Goal: Task Accomplishment & Management: Manage account settings

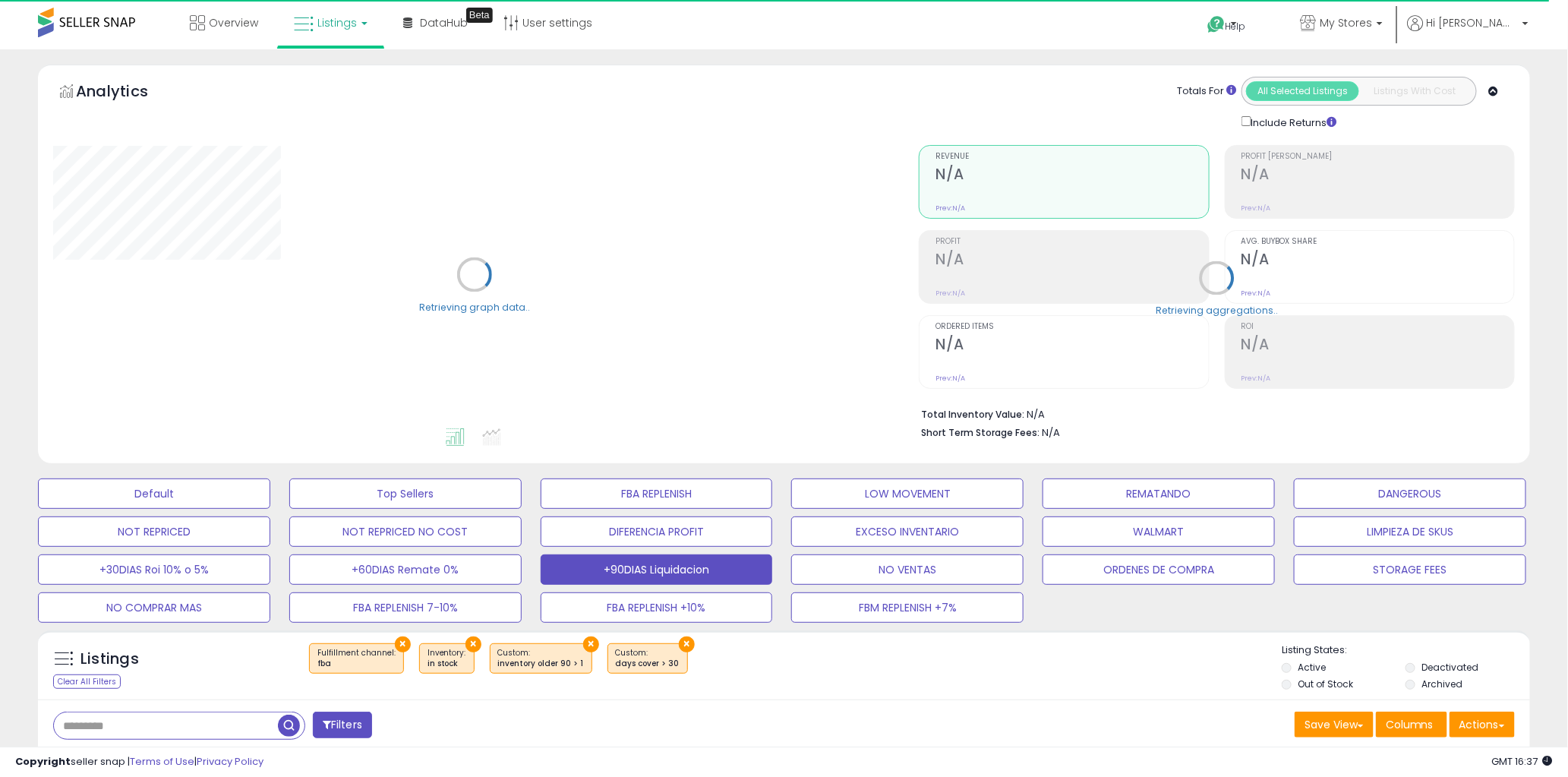
select select "**"
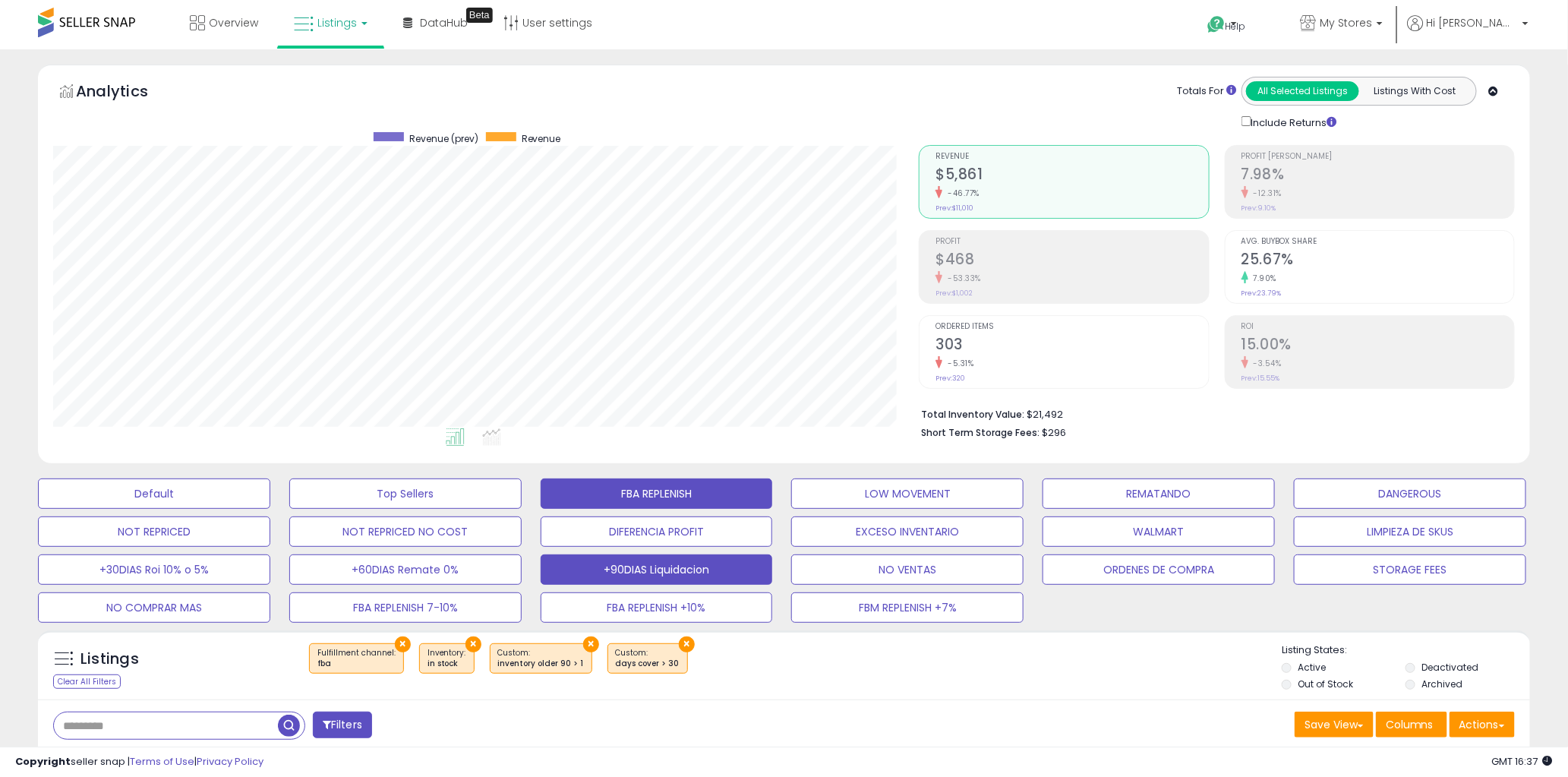
click at [653, 499] on button "FBA REPLENISH" at bounding box center [657, 494] width 233 height 31
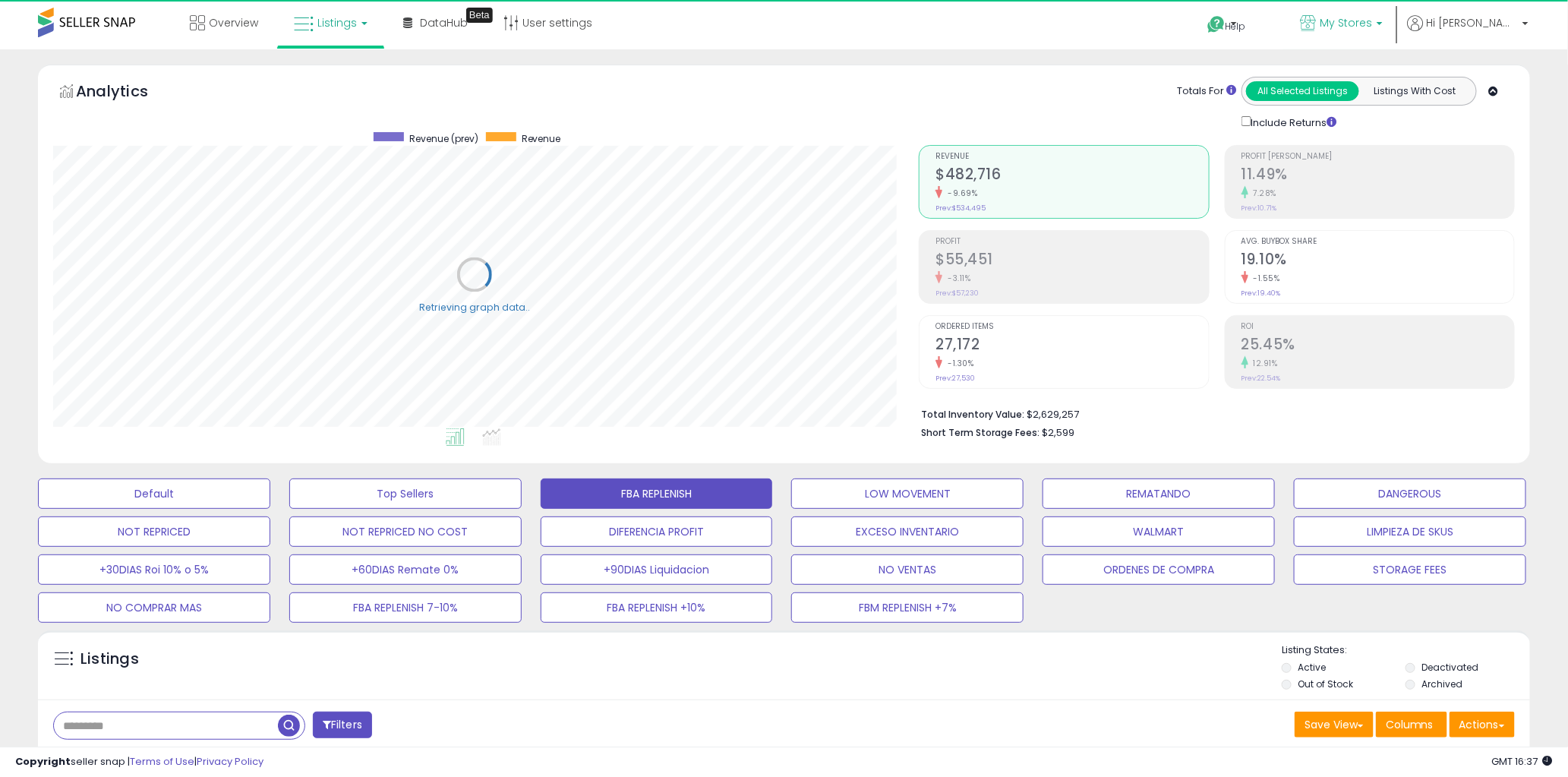
click at [1373, 29] on span "My Stores" at bounding box center [1346, 23] width 53 height 15
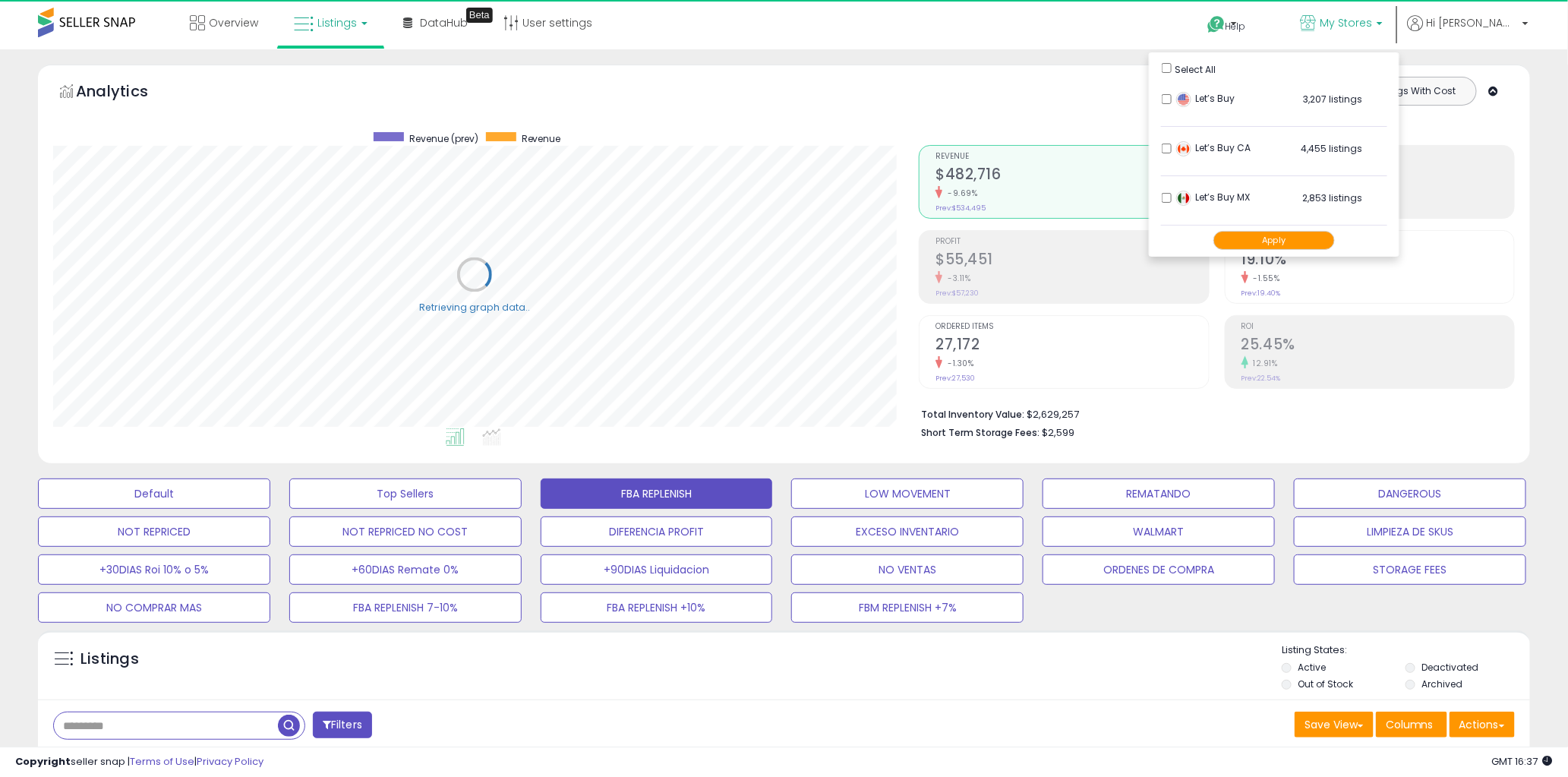
click at [1289, 236] on button "Apply" at bounding box center [1274, 241] width 121 height 19
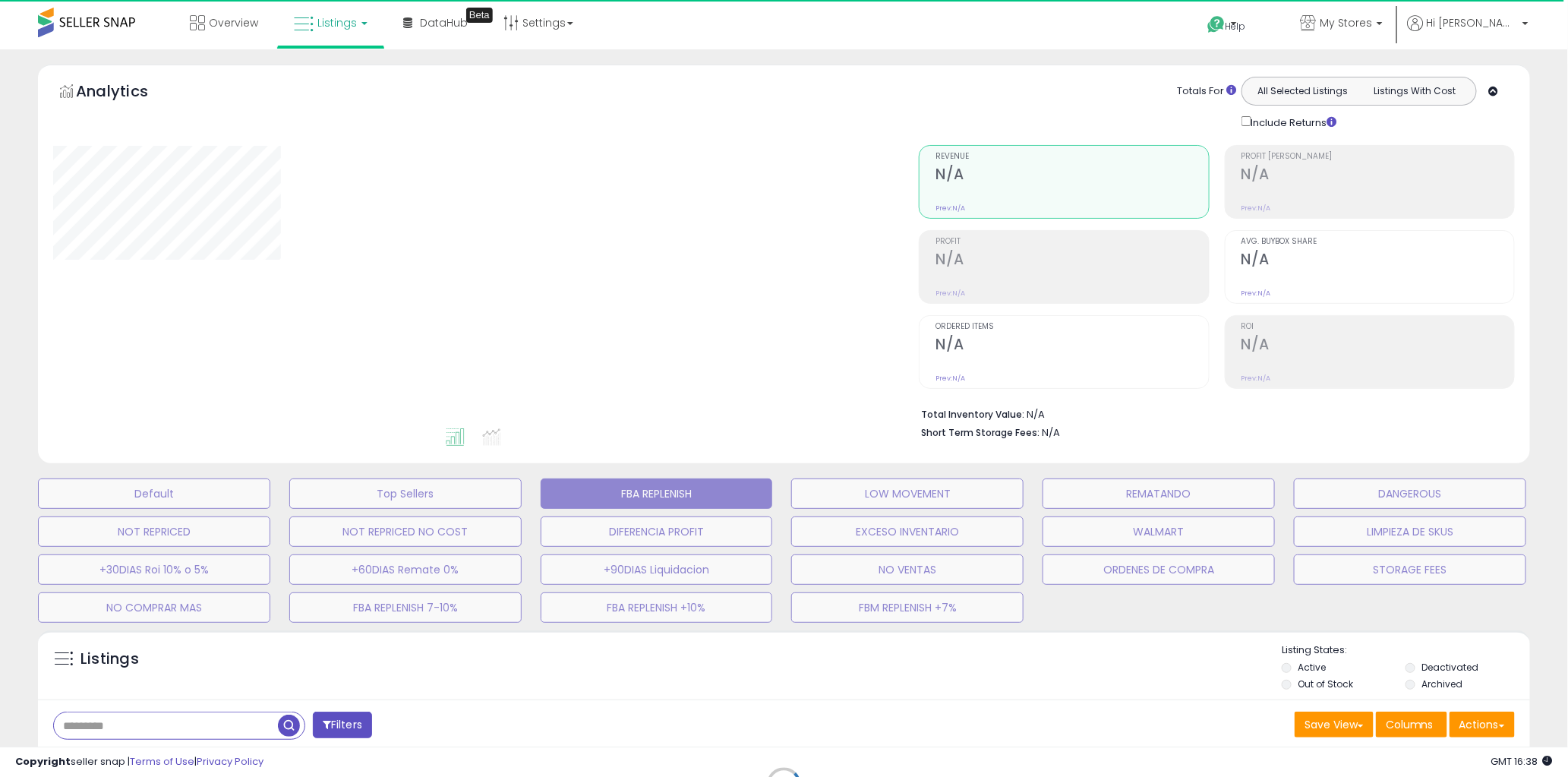
select select "**"
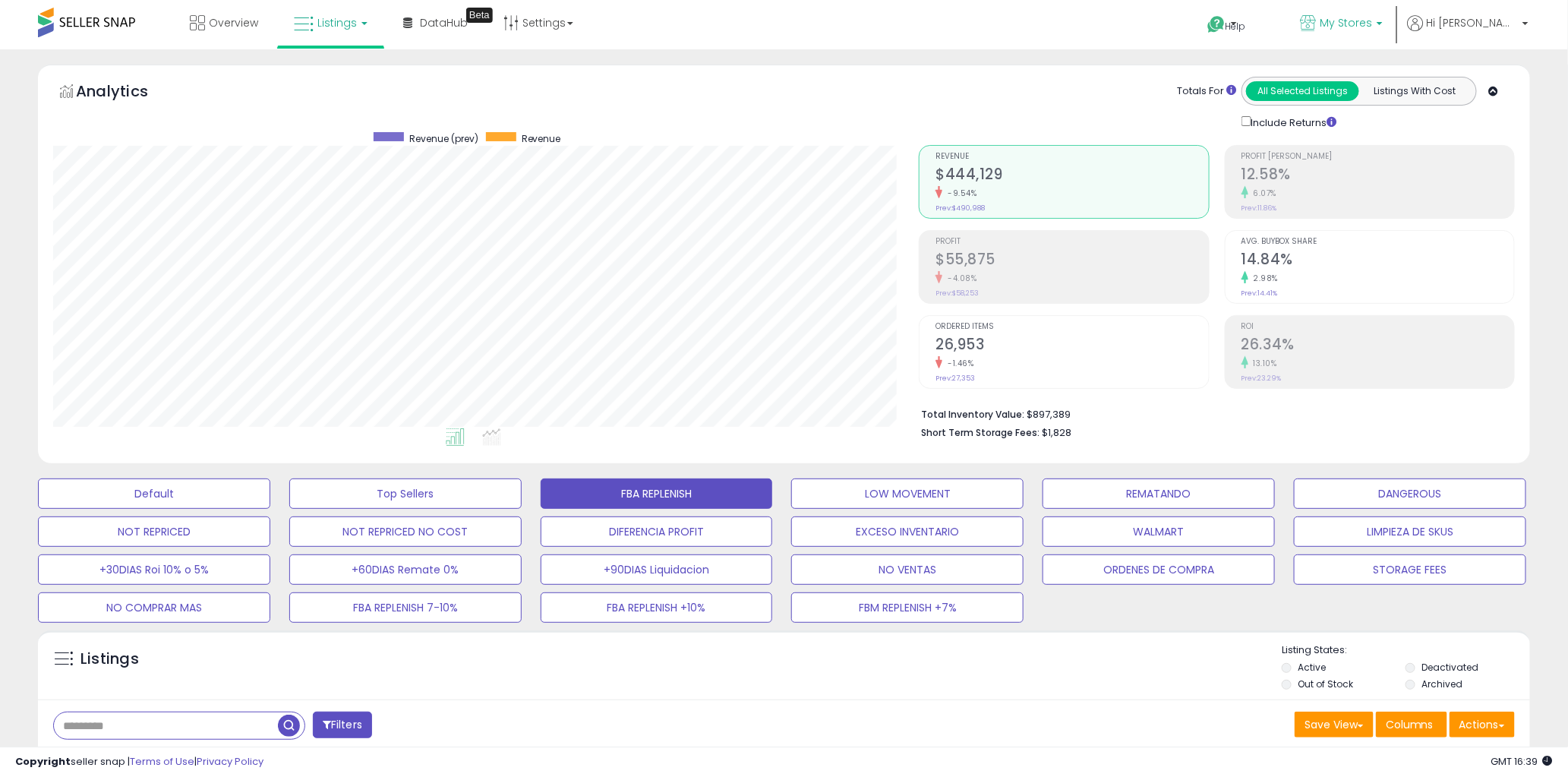
click at [1373, 25] on span "My Stores" at bounding box center [1346, 23] width 53 height 15
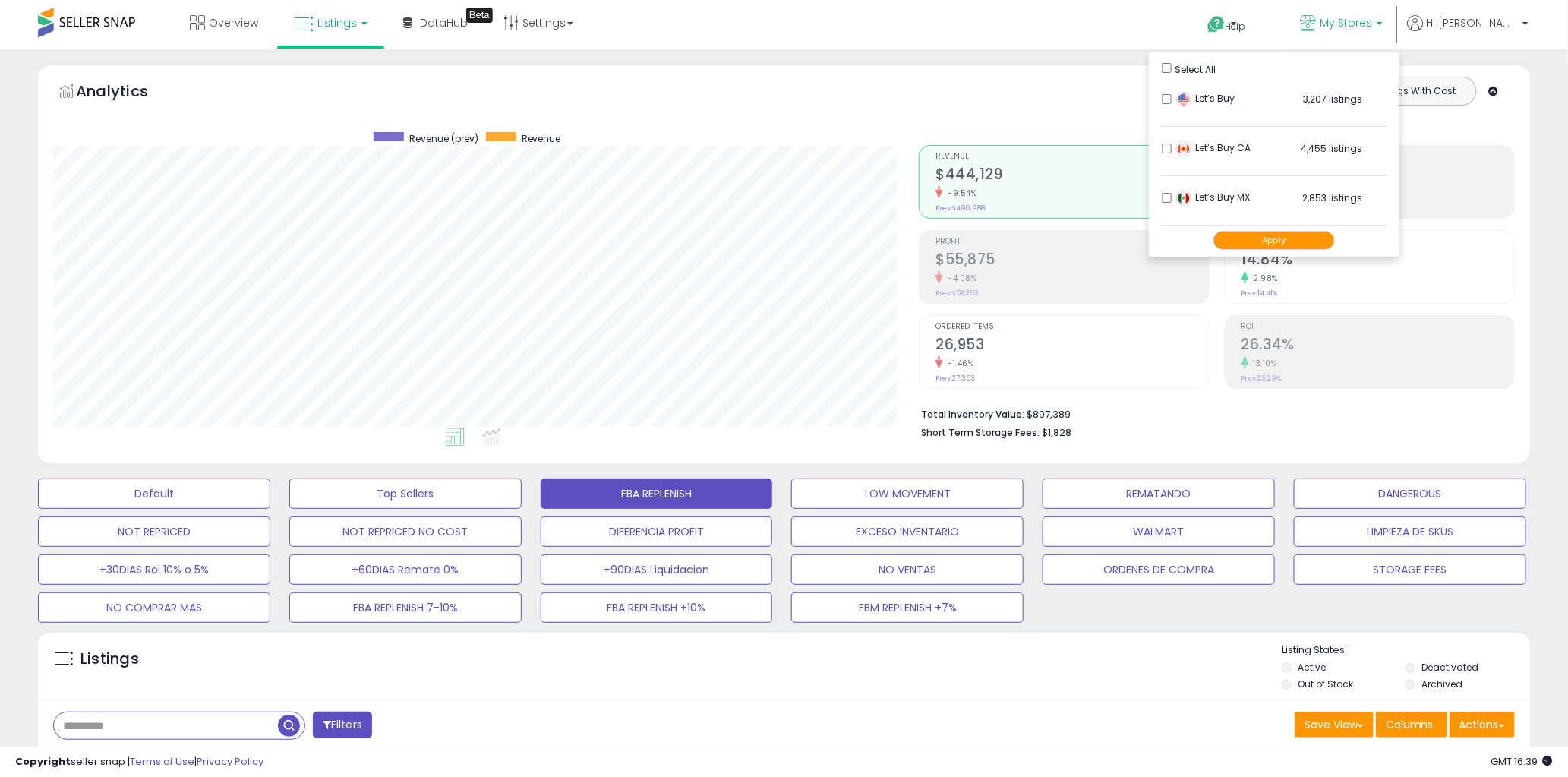
click at [944, 99] on div "Totals For All Selected Listings Listings With Cost Include Returns" at bounding box center [1212, 103] width 585 height 53
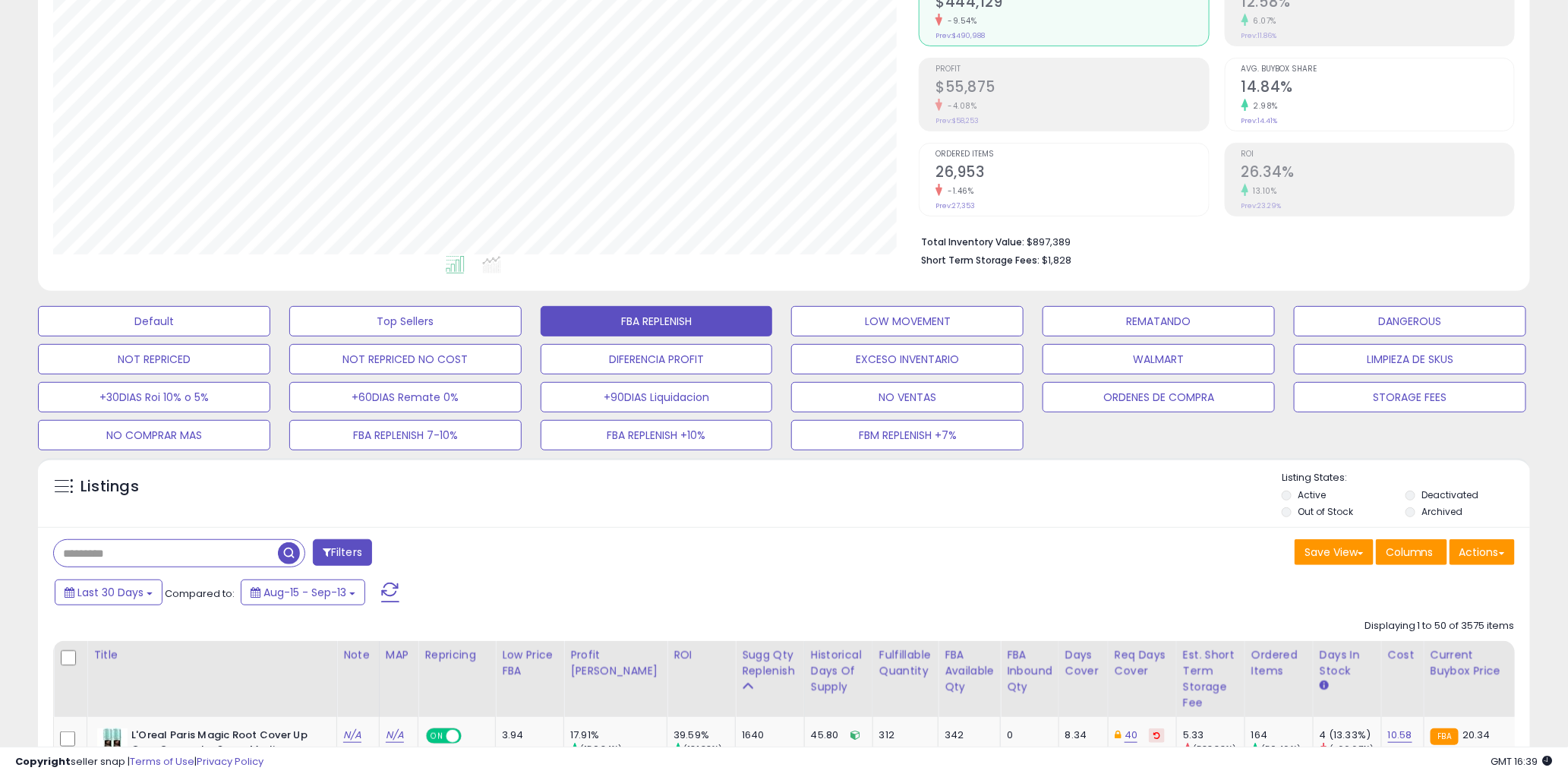
scroll to position [260, 0]
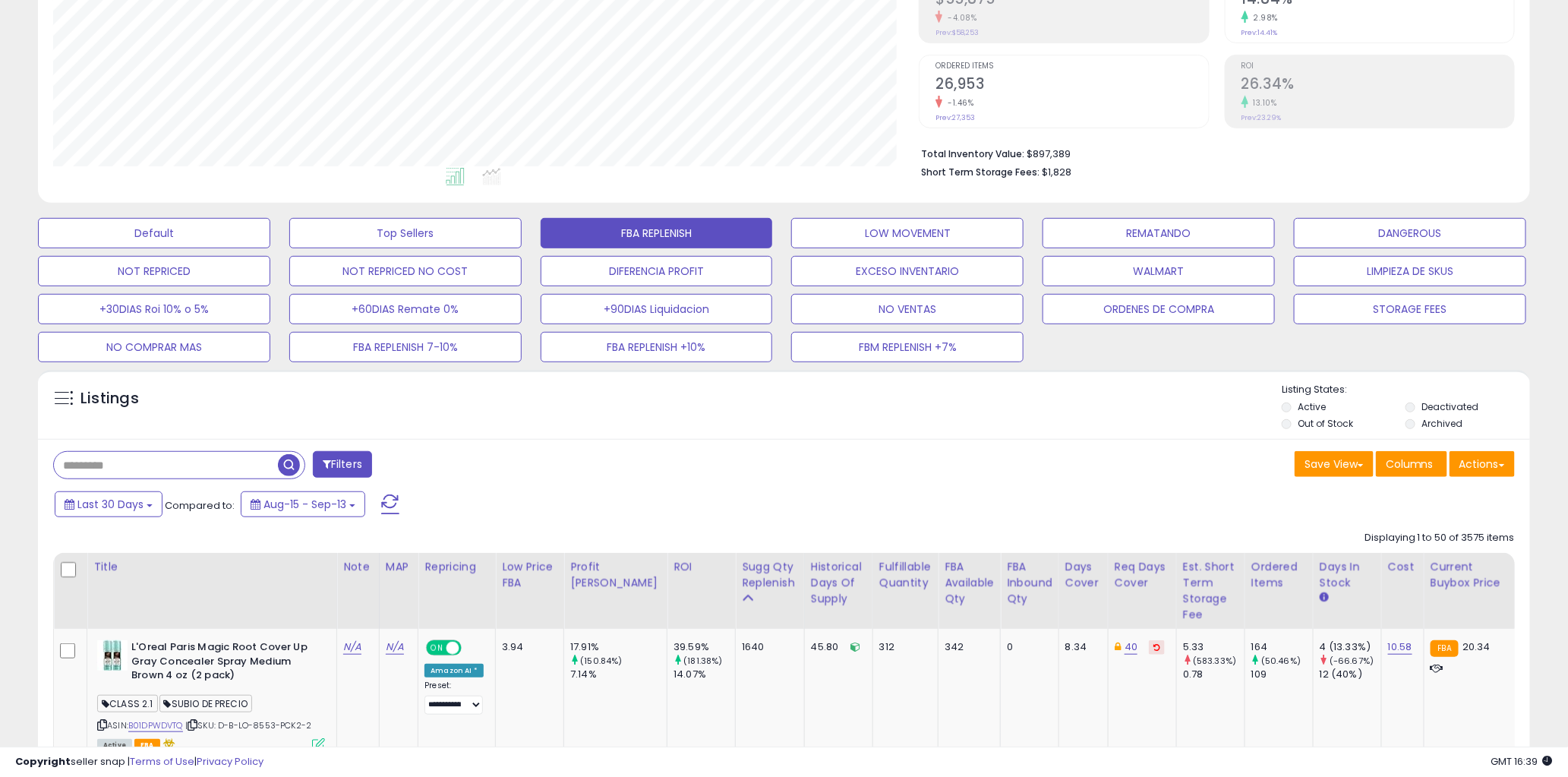
click at [141, 461] on input "text" at bounding box center [166, 464] width 224 height 27
type input "******"
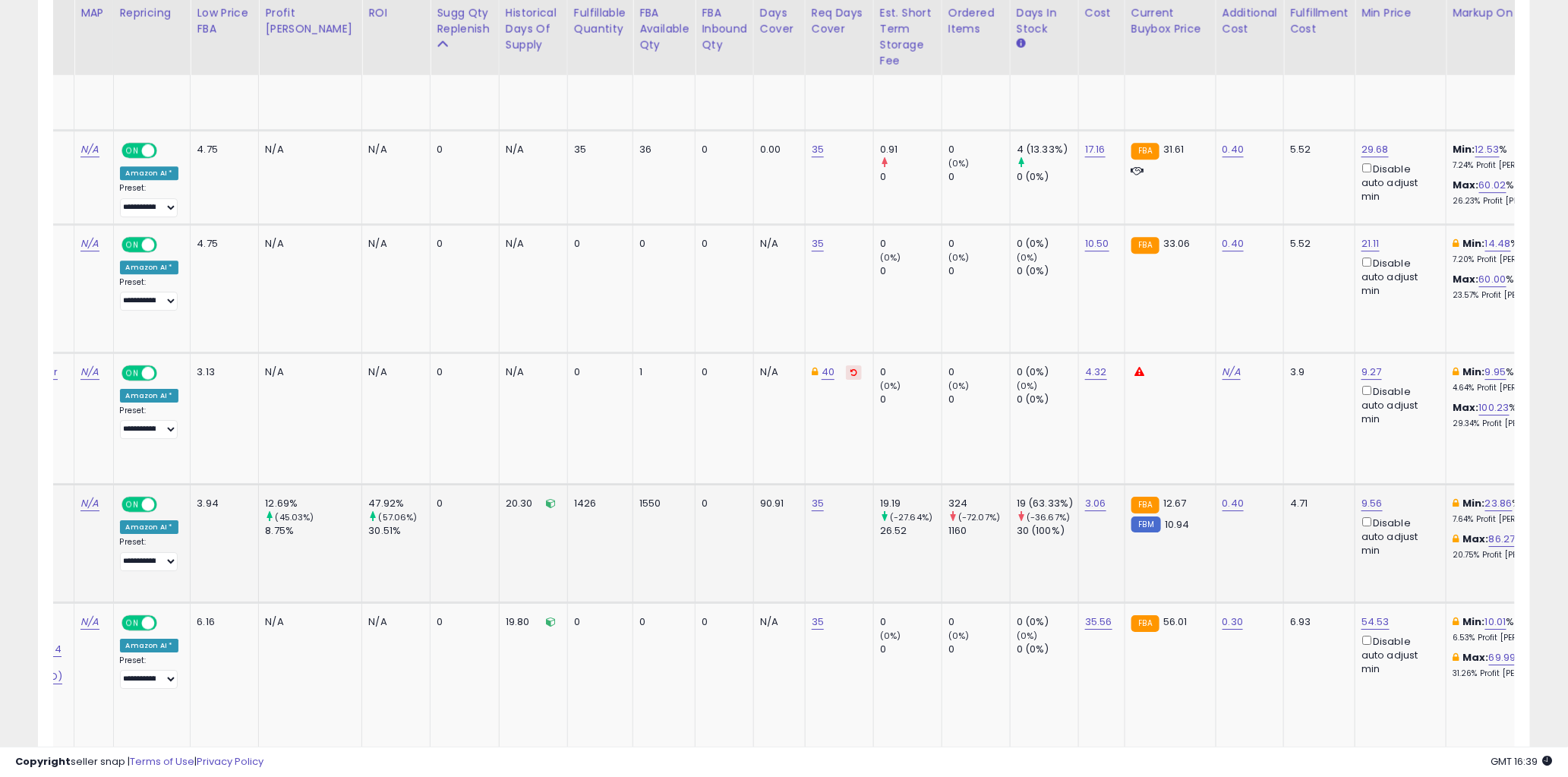
scroll to position [0, 0]
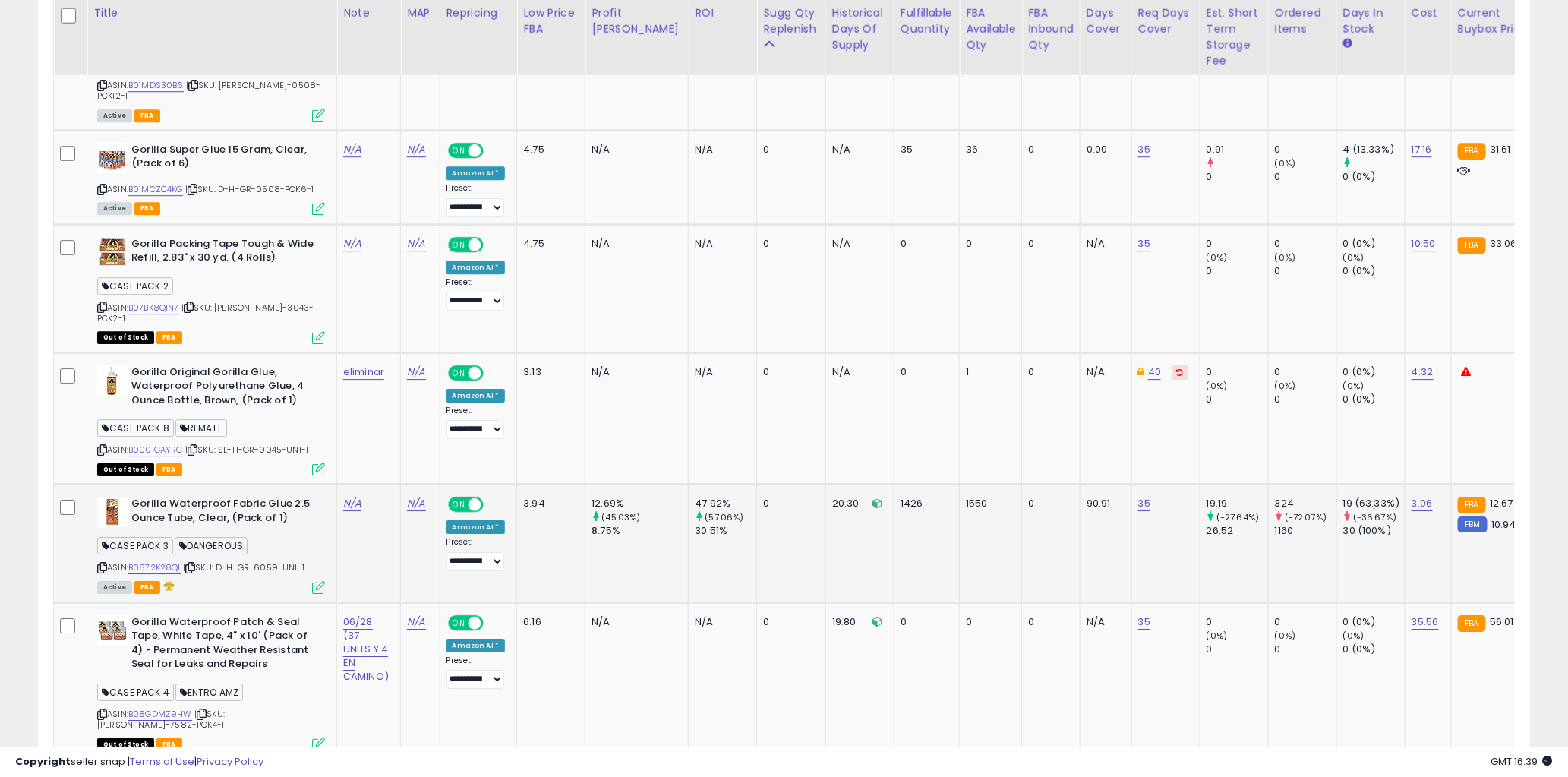
drag, startPoint x: 187, startPoint y: 539, endPoint x: 162, endPoint y: 519, distance: 32.0
click at [184, 580] on div "Active FBA" at bounding box center [211, 586] width 228 height 11
click at [162, 561] on link "B0872K28Q1" at bounding box center [154, 568] width 53 height 13
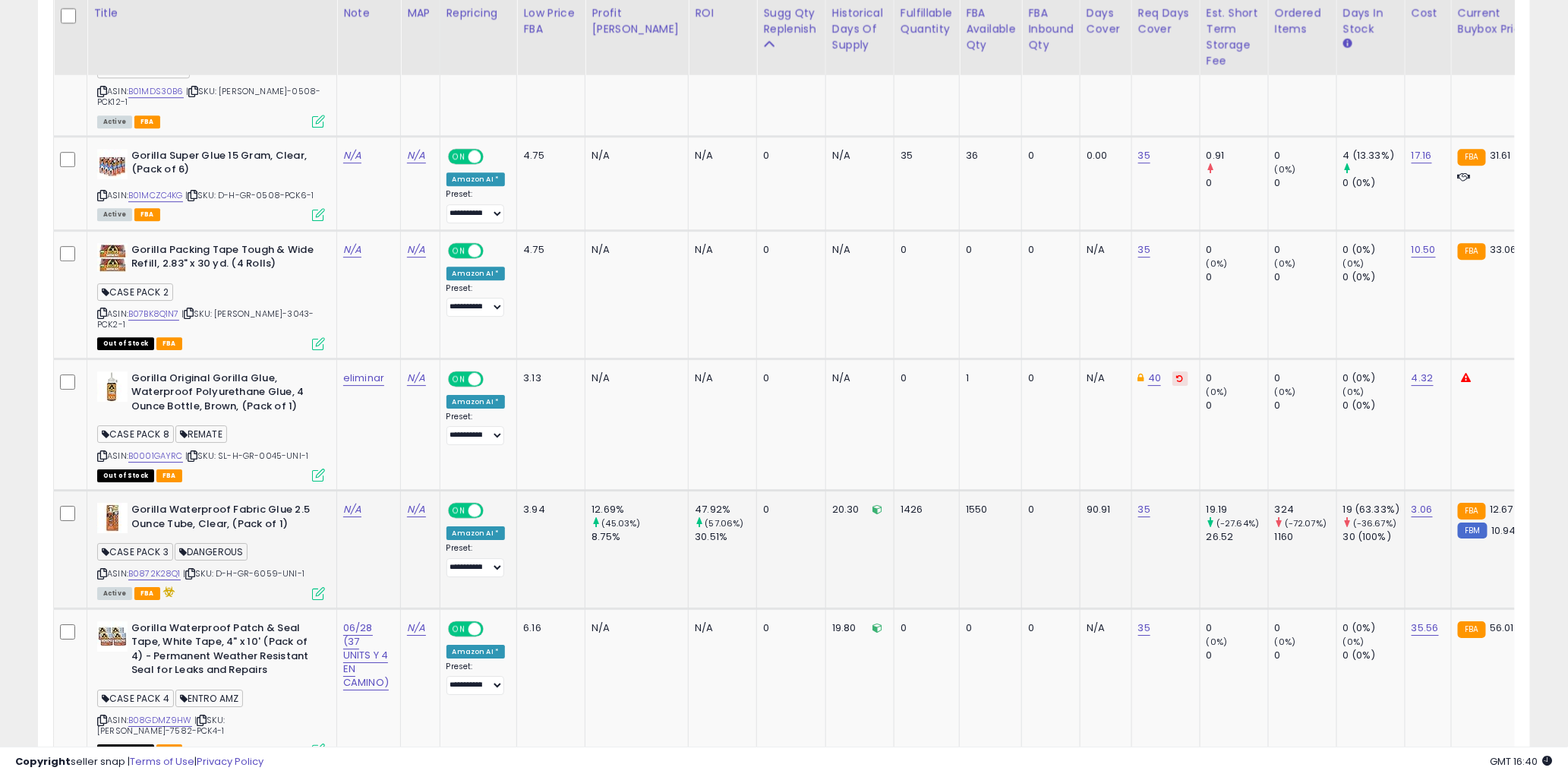
click at [317, 587] on icon at bounding box center [318, 594] width 13 height 13
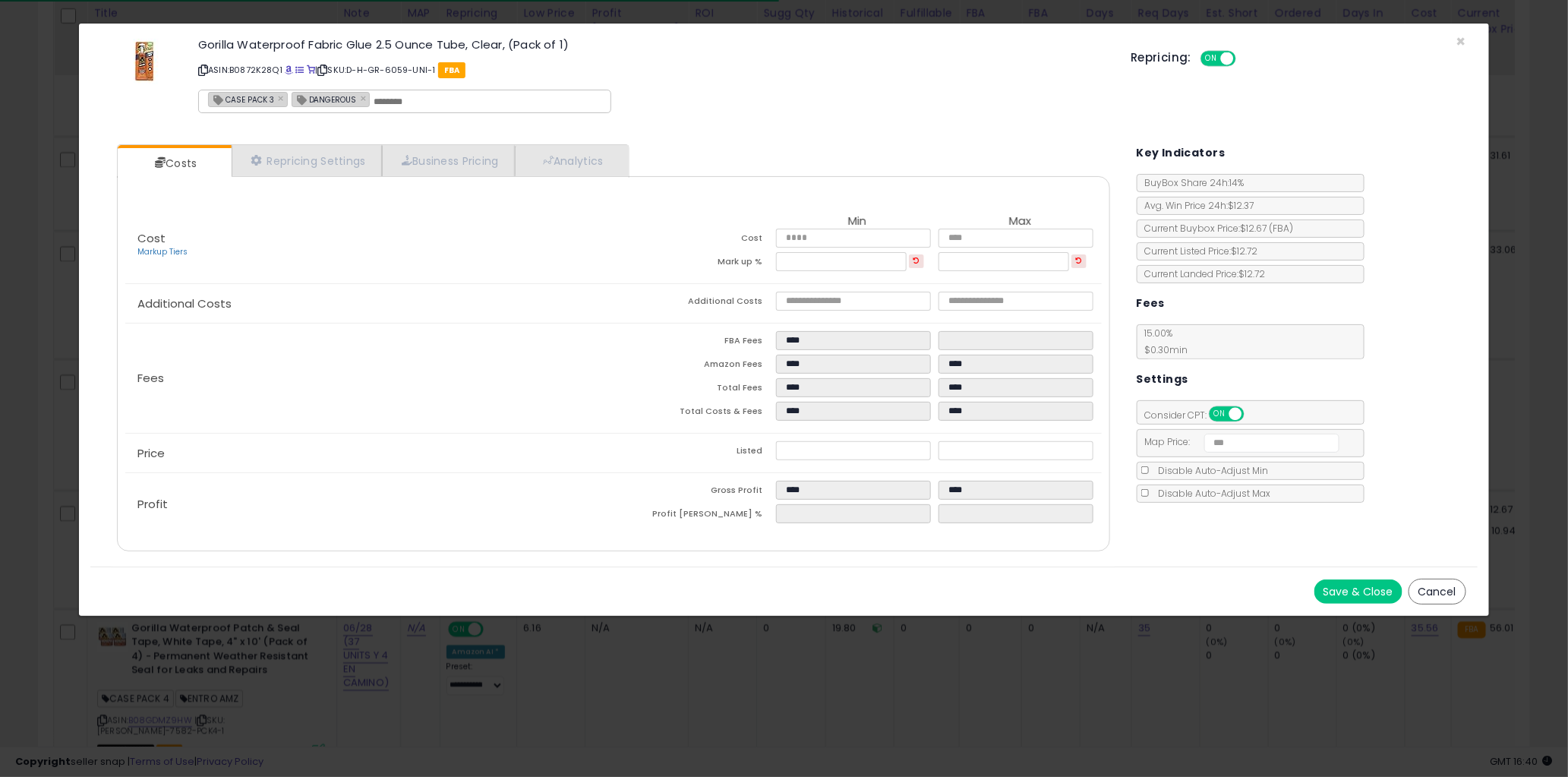
drag, startPoint x: 1448, startPoint y: 593, endPoint x: 1427, endPoint y: 595, distance: 21.1
click at [1448, 593] on button "Cancel" at bounding box center [1437, 591] width 57 height 26
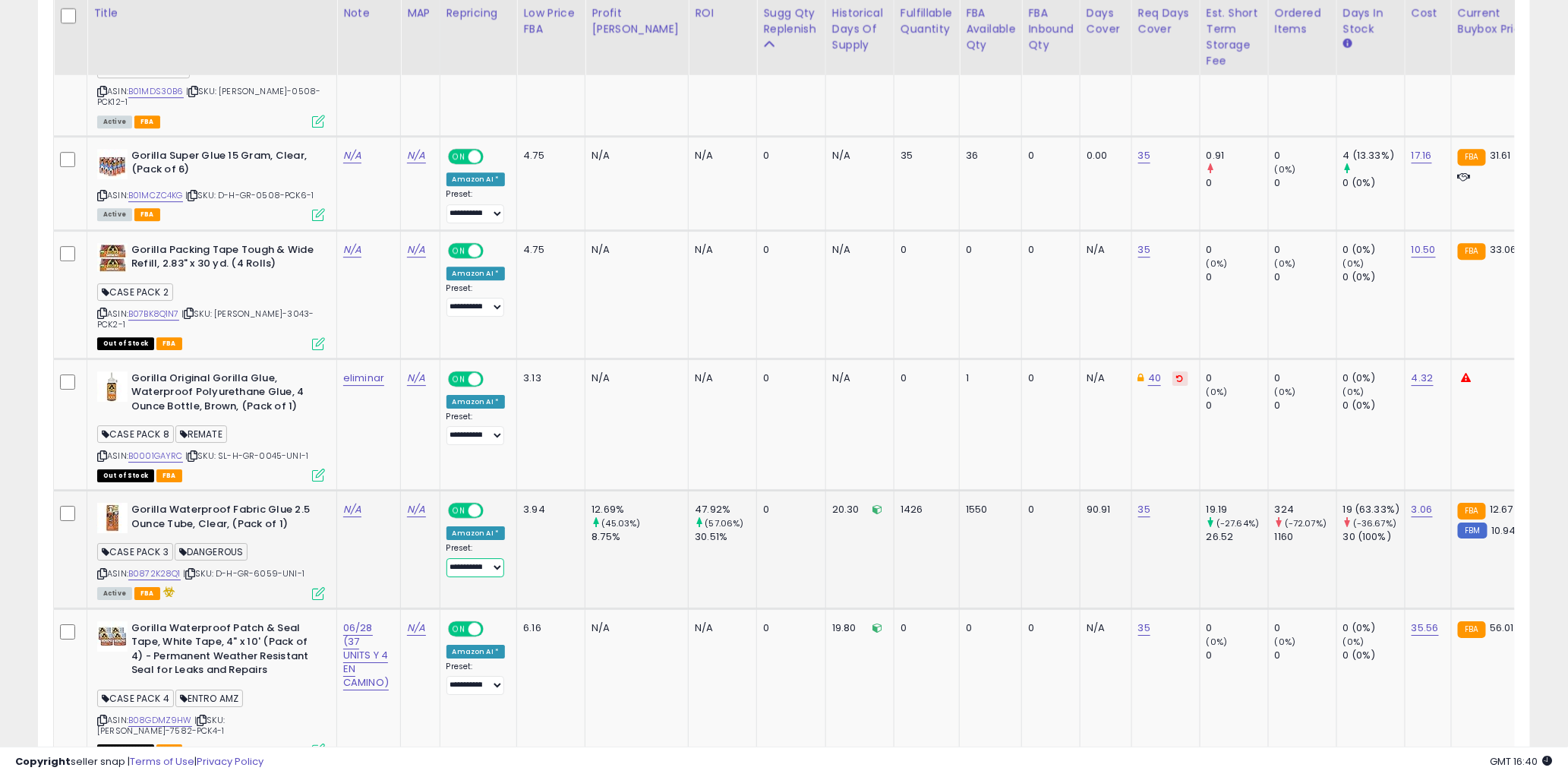
click at [465, 558] on select "**********" at bounding box center [476, 568] width 58 height 19
select select "**********"
click at [447, 558] on select "**********" at bounding box center [476, 568] width 58 height 19
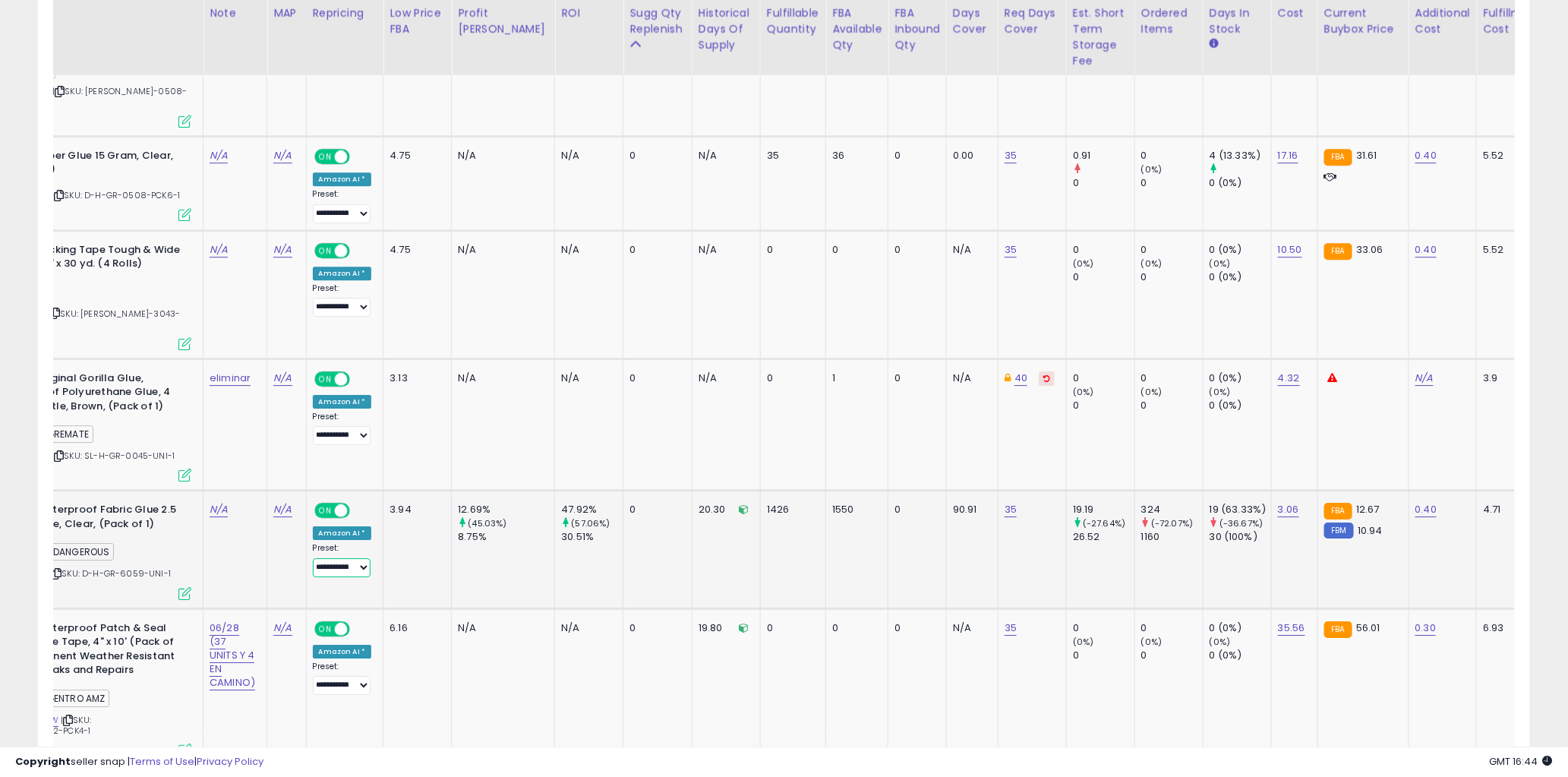
scroll to position [0, 137]
drag, startPoint x: 822, startPoint y: 460, endPoint x: 802, endPoint y: 468, distance: 21.5
click at [829, 502] on div "1550" at bounding box center [851, 509] width 44 height 14
drag, startPoint x: 743, startPoint y: 461, endPoint x: 731, endPoint y: 461, distance: 12.0
click at [763, 502] on div "1426" at bounding box center [787, 509] width 47 height 14
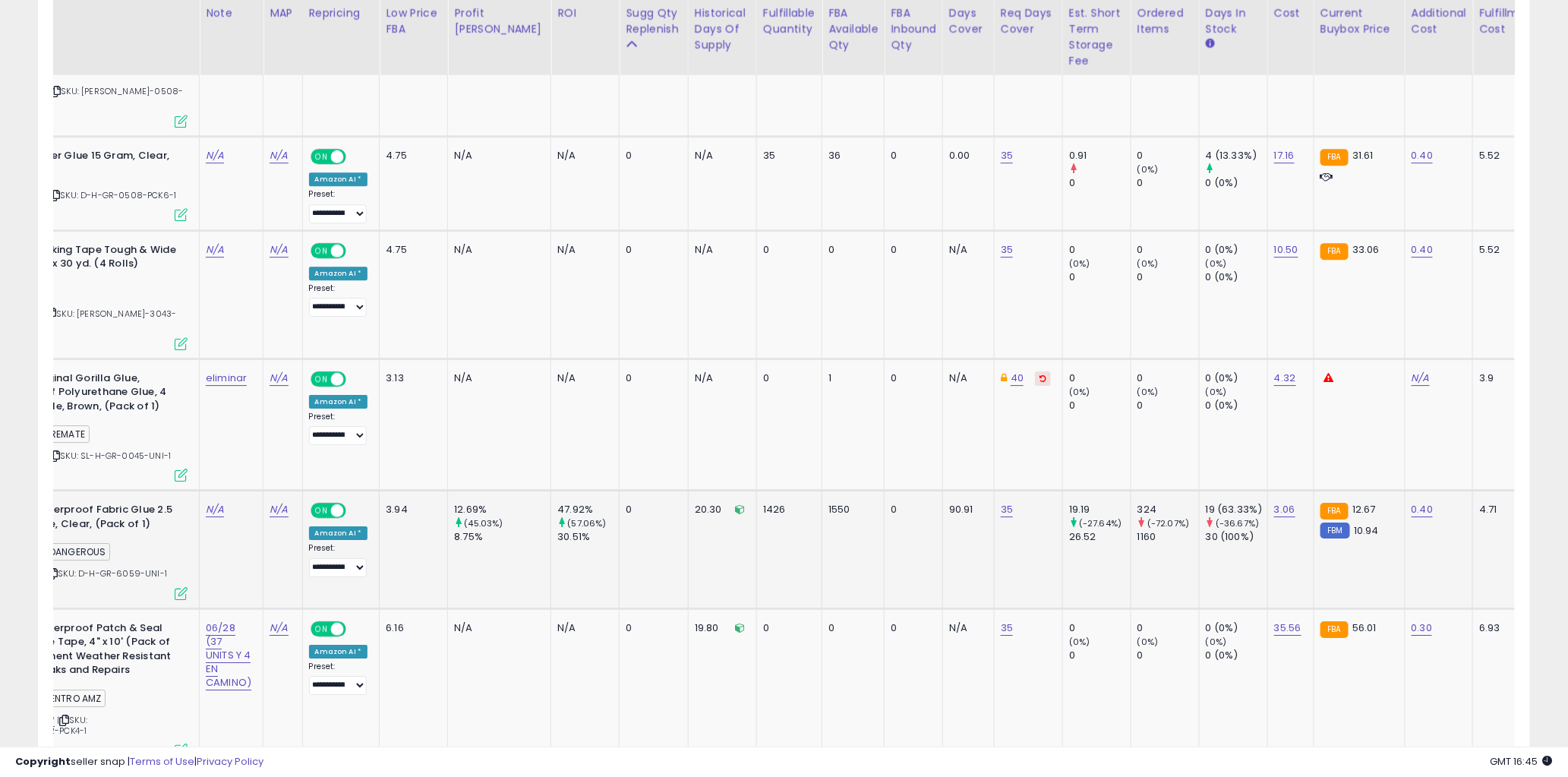
drag, startPoint x: 742, startPoint y: 464, endPoint x: 755, endPoint y: 460, distance: 13.6
click at [763, 502] on div "1426" at bounding box center [787, 509] width 47 height 14
drag, startPoint x: 753, startPoint y: 459, endPoint x: 734, endPoint y: 460, distance: 19.0
click at [756, 489] on td "1426" at bounding box center [788, 548] width 65 height 119
drag, startPoint x: 753, startPoint y: 460, endPoint x: 765, endPoint y: 458, distance: 12.2
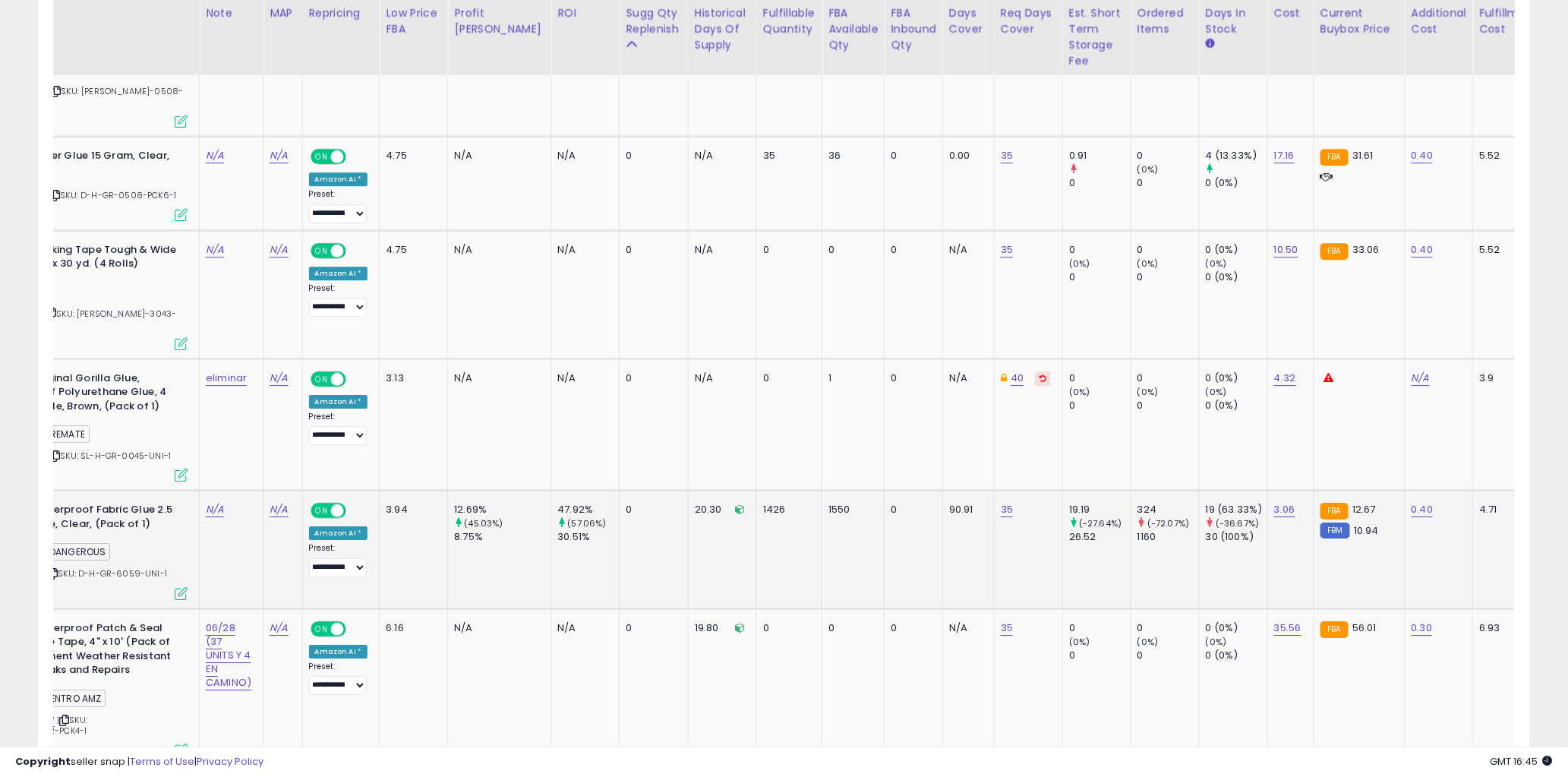
click at [763, 502] on div "1426" at bounding box center [787, 509] width 47 height 14
drag, startPoint x: 820, startPoint y: 459, endPoint x: 788, endPoint y: 460, distance: 32.0
click at [822, 489] on td "1550" at bounding box center [853, 548] width 62 height 119
drag, startPoint x: 742, startPoint y: 458, endPoint x: 724, endPoint y: 458, distance: 18.0
click at [756, 489] on td "1426" at bounding box center [788, 548] width 65 height 119
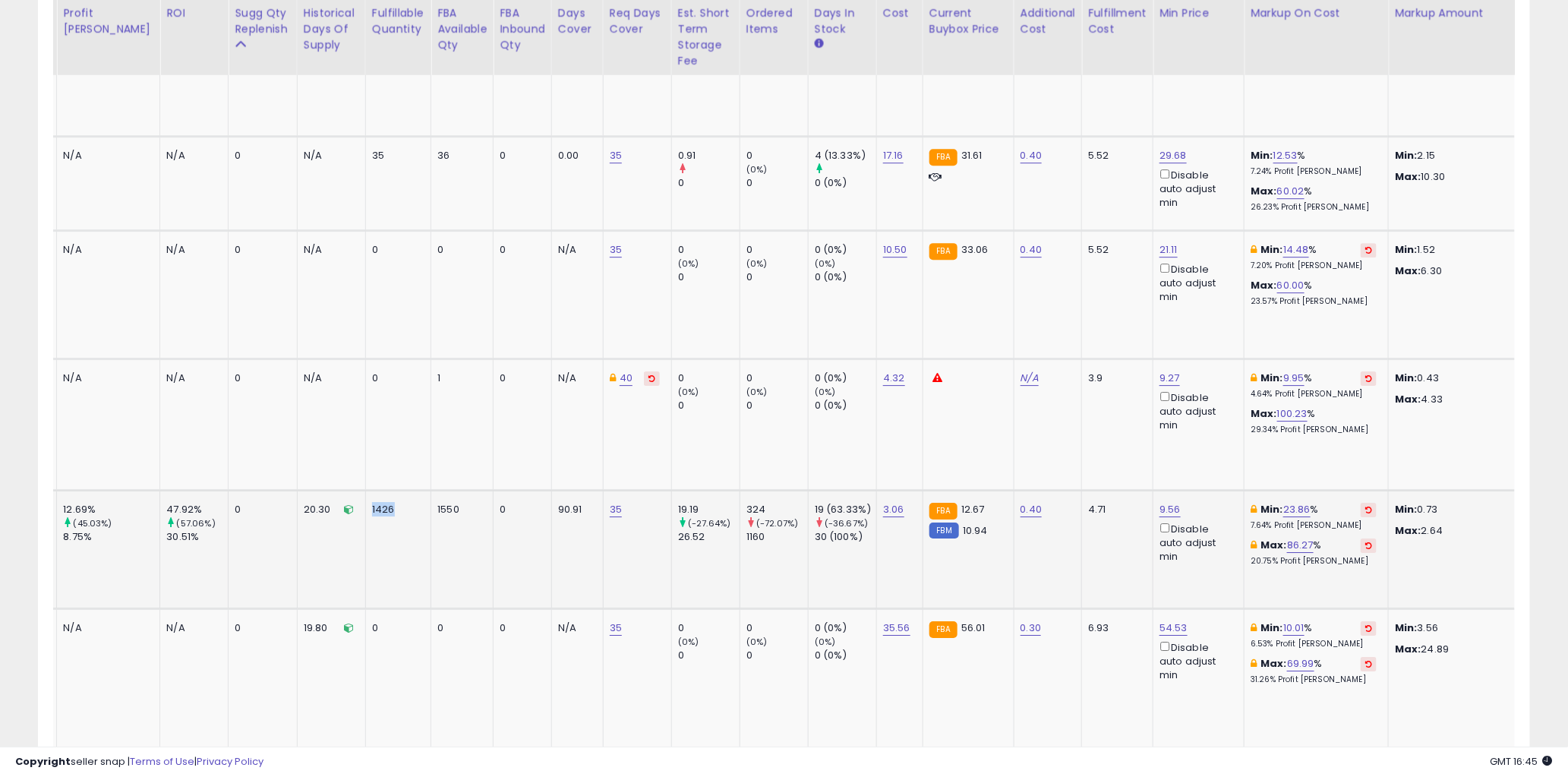
scroll to position [0, 248]
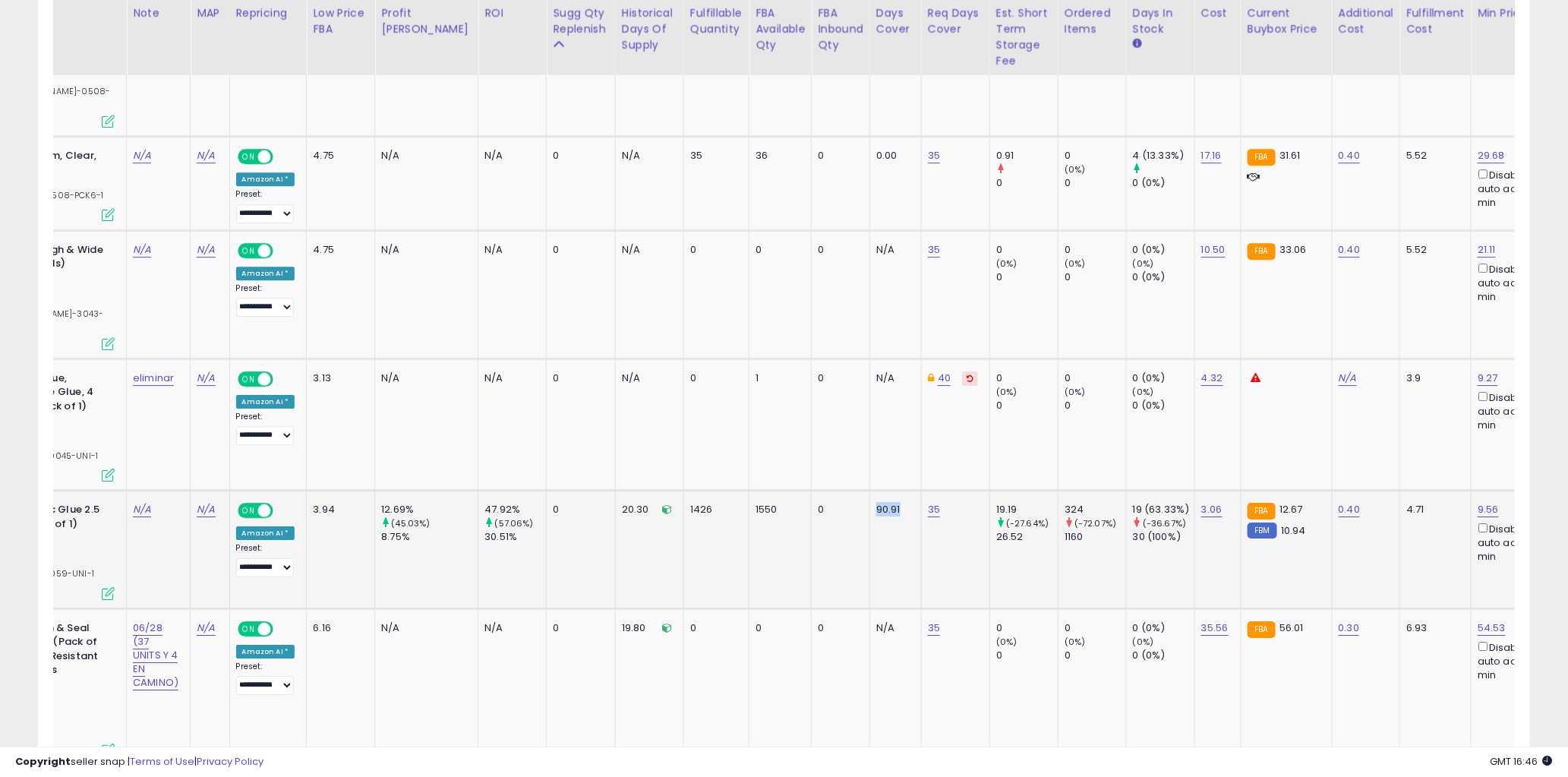
drag, startPoint x: 863, startPoint y: 459, endPoint x: 840, endPoint y: 467, distance: 24.4
click at [876, 502] on div "90.91" at bounding box center [893, 509] width 33 height 14
drag, startPoint x: 868, startPoint y: 459, endPoint x: 840, endPoint y: 468, distance: 29.4
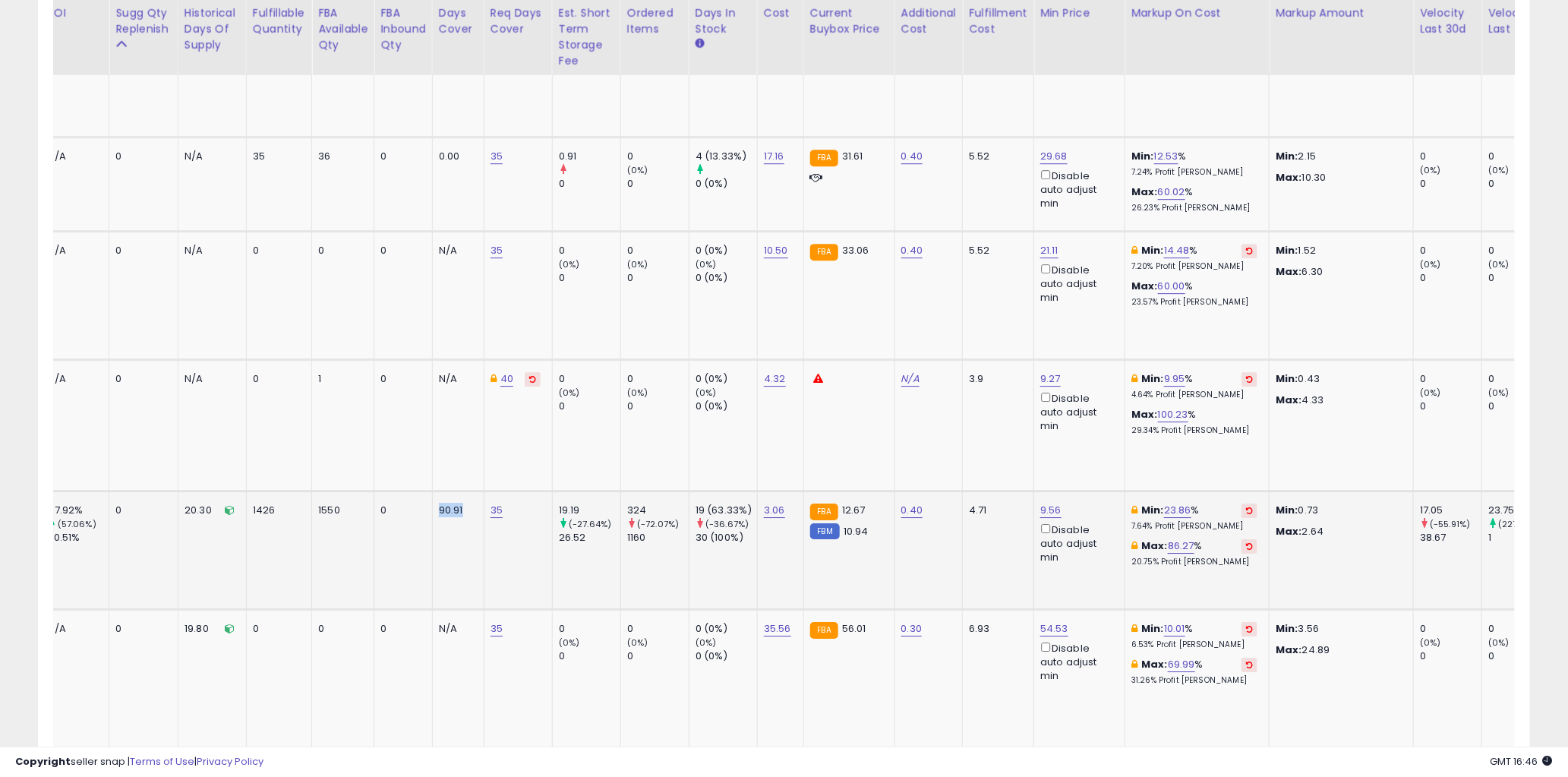
drag, startPoint x: 595, startPoint y: 459, endPoint x: 594, endPoint y: 470, distance: 11.0
click at [585, 490] on tr "Gorilla Waterproof Fabric Glue 2.5 Ounce Tube, Clear, (Pack of 1) CASE PACK 3 D…" at bounding box center [1475, 549] width 4138 height 119
drag, startPoint x: 620, startPoint y: 489, endPoint x: 609, endPoint y: 488, distance: 11.0
click at [620, 490] on td "324 (-72.07%) 1160" at bounding box center [654, 549] width 69 height 119
drag, startPoint x: 611, startPoint y: 490, endPoint x: 601, endPoint y: 489, distance: 10.0
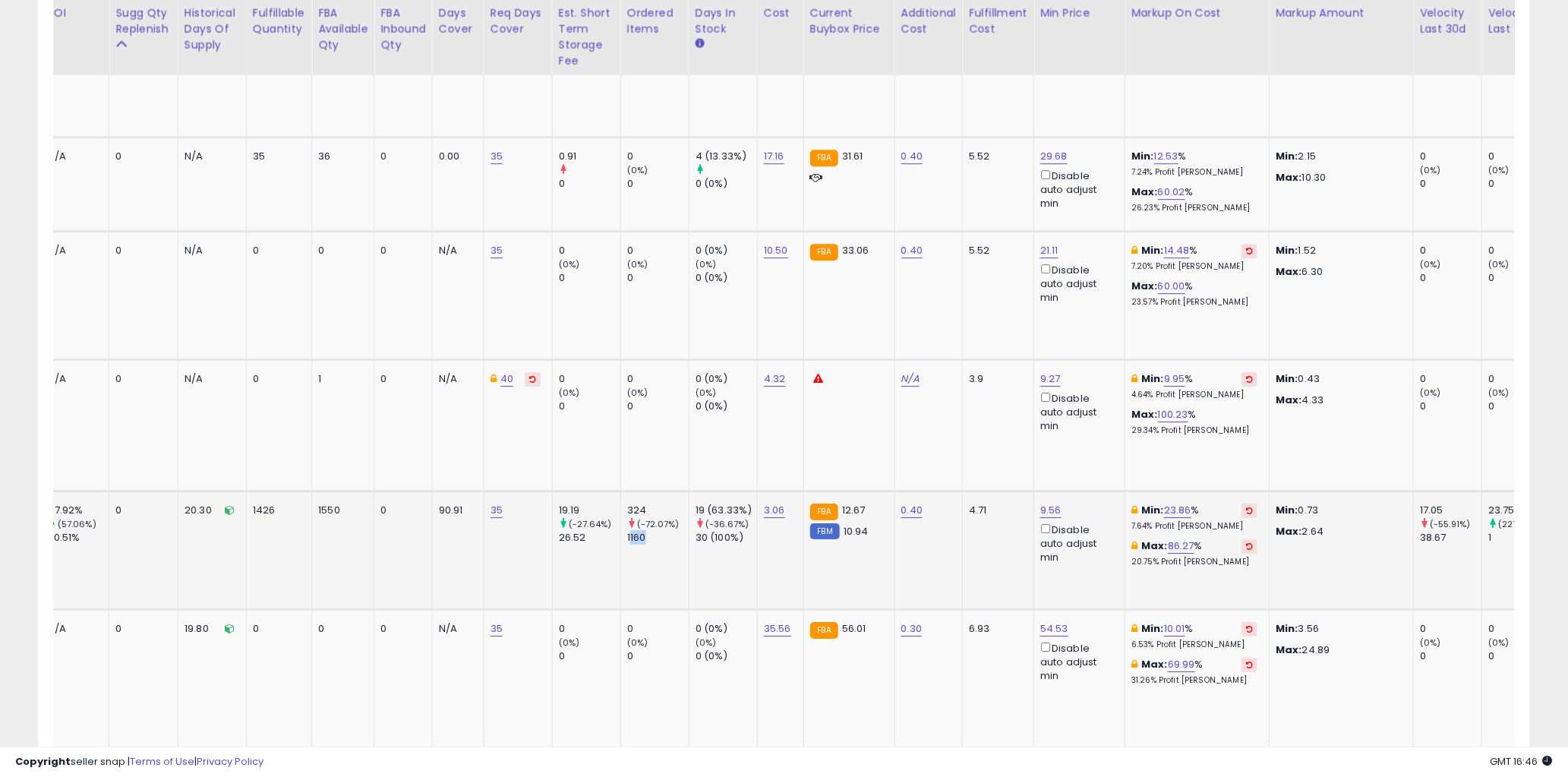
click at [628, 531] on div "1160" at bounding box center [658, 537] width 61 height 14
drag, startPoint x: 616, startPoint y: 460, endPoint x: 602, endPoint y: 461, distance: 14.0
click at [628, 503] on div "324" at bounding box center [658, 510] width 61 height 14
drag, startPoint x: 618, startPoint y: 489, endPoint x: 610, endPoint y: 473, distance: 17.9
click at [628, 531] on div "1160" at bounding box center [658, 537] width 61 height 14
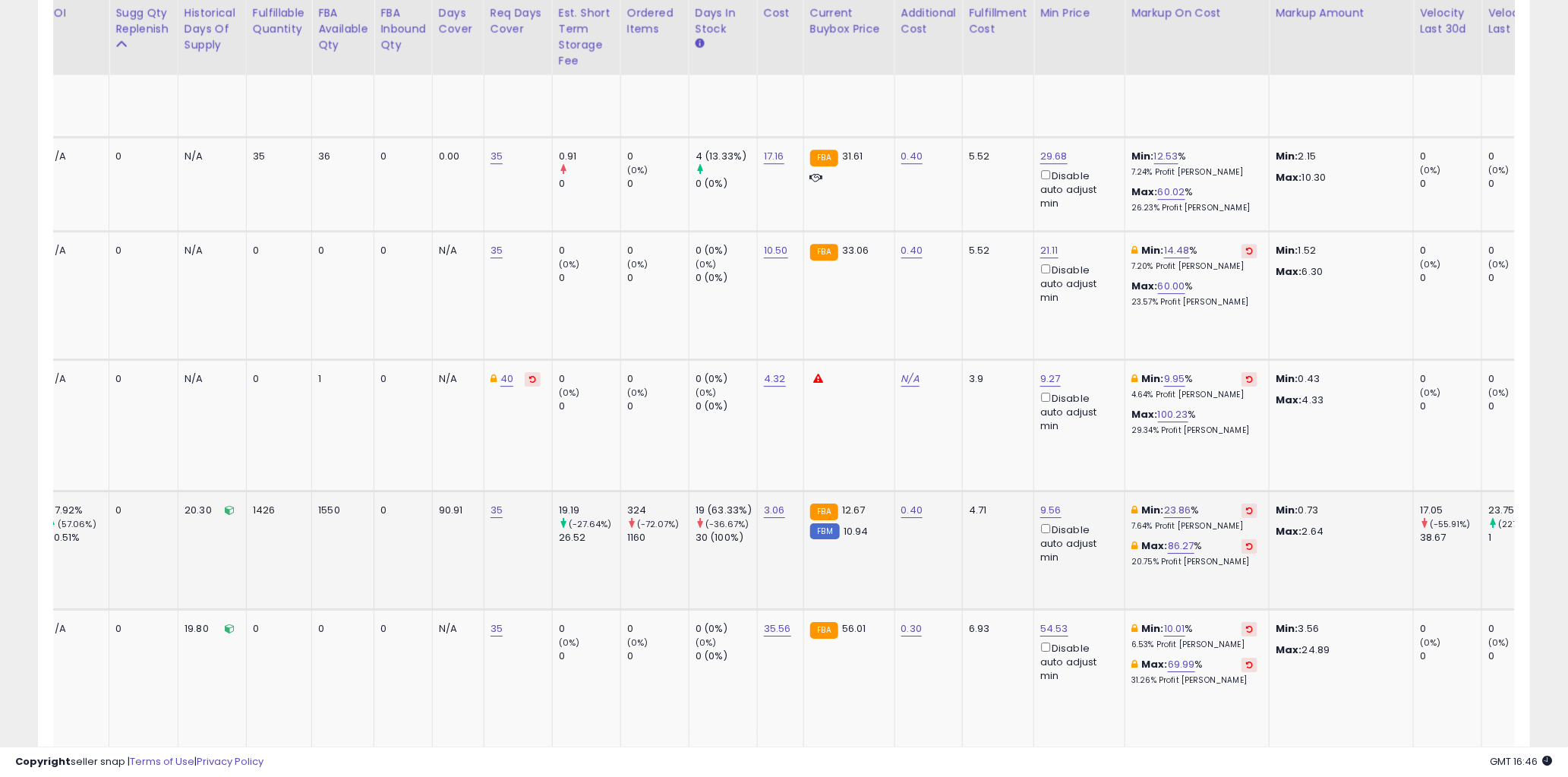
drag, startPoint x: 619, startPoint y: 453, endPoint x: 591, endPoint y: 454, distance: 28.0
click at [620, 490] on td "324 (-72.07%) 1160" at bounding box center [654, 549] width 69 height 119
drag, startPoint x: 600, startPoint y: 462, endPoint x: 591, endPoint y: 462, distance: 9.0
click at [620, 490] on td "324 (-72.07%) 1160" at bounding box center [654, 549] width 69 height 119
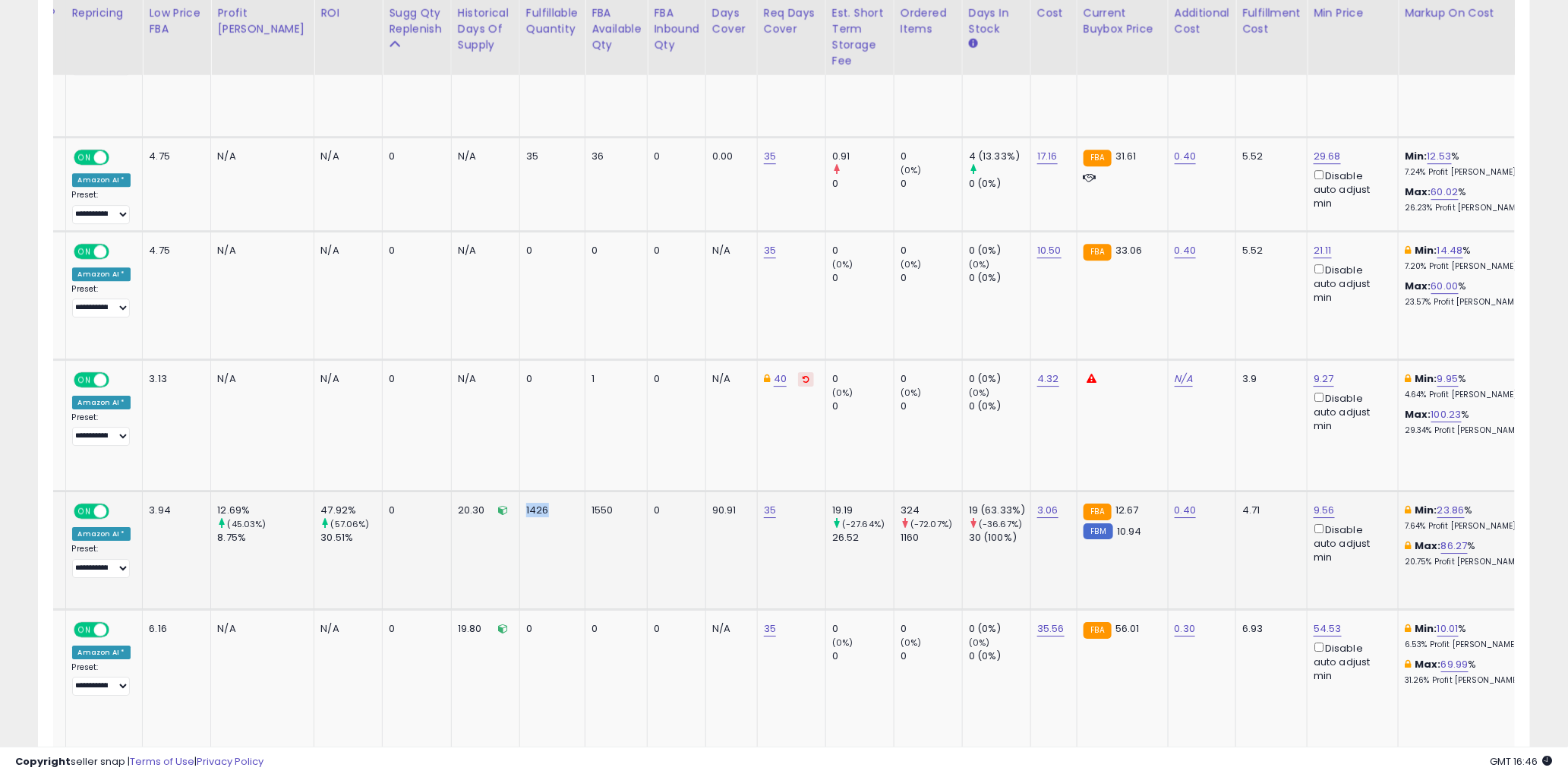
drag, startPoint x: 511, startPoint y: 459, endPoint x: 492, endPoint y: 474, distance: 24.2
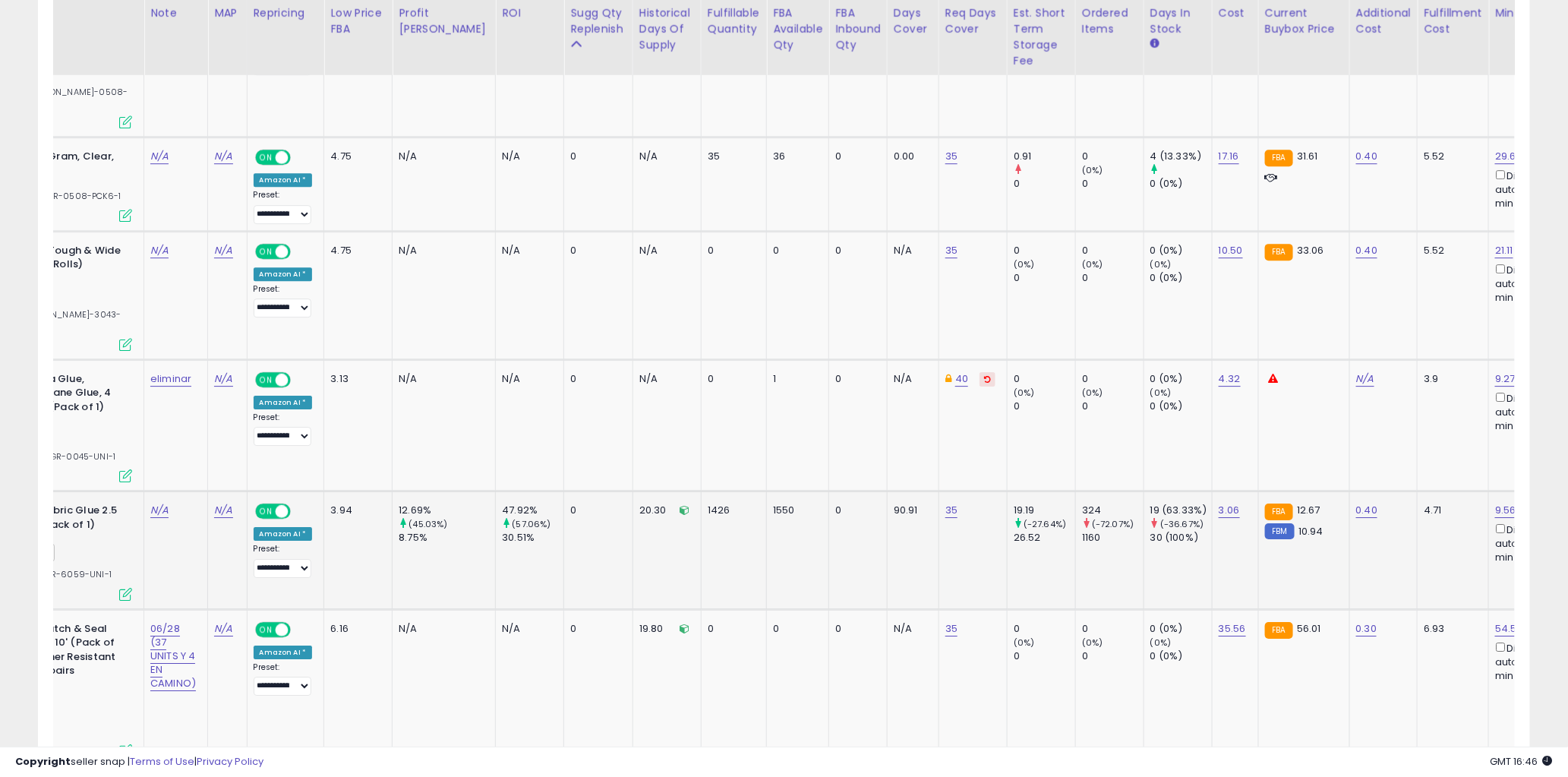
drag, startPoint x: 709, startPoint y: 464, endPoint x: 700, endPoint y: 460, distance: 9.8
click at [709, 503] on div "1426" at bounding box center [731, 510] width 47 height 14
drag, startPoint x: 686, startPoint y: 460, endPoint x: 666, endPoint y: 468, distance: 21.5
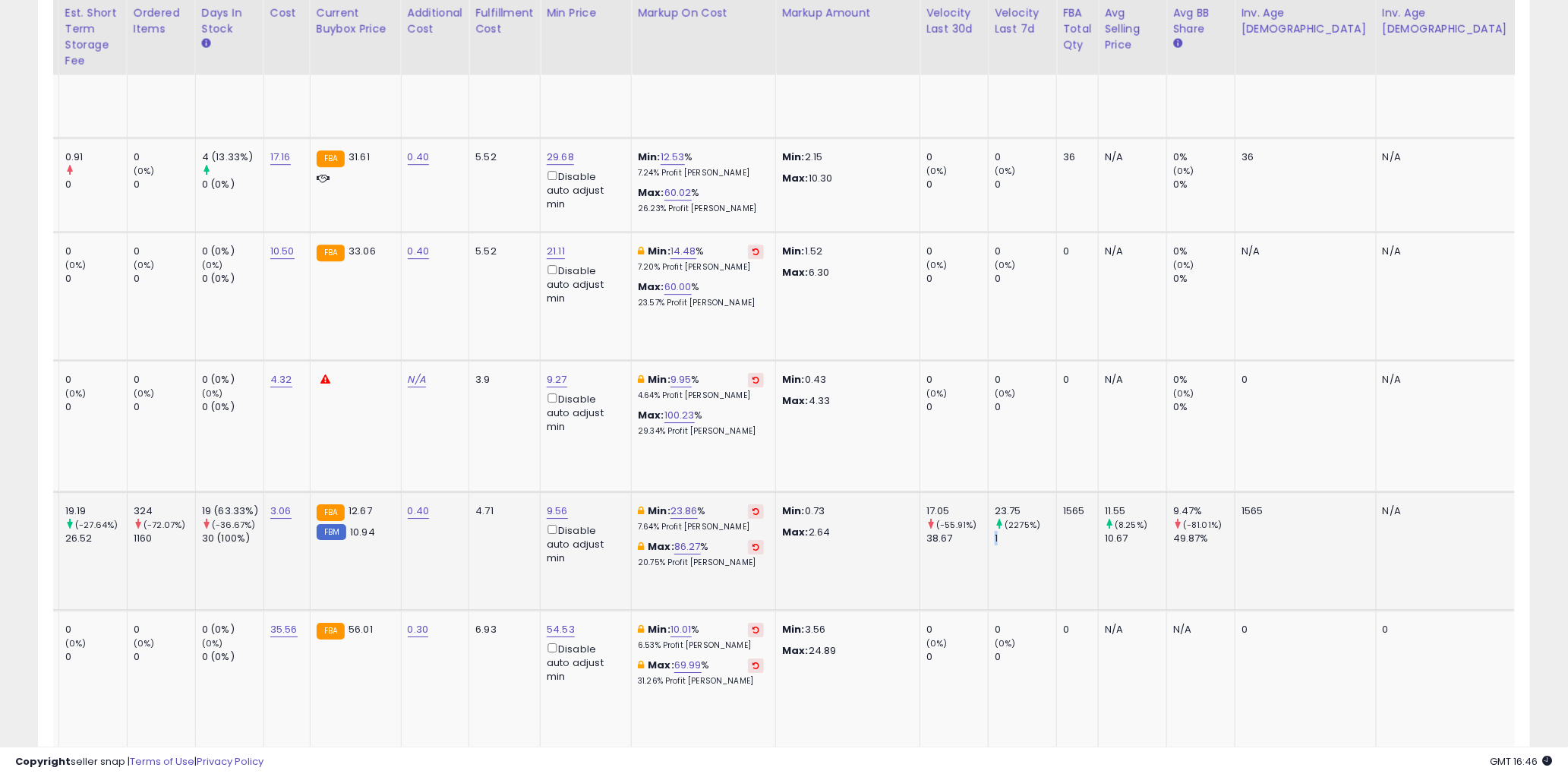
click at [989, 491] on td "23.75 (2275%) 1" at bounding box center [1023, 550] width 69 height 119
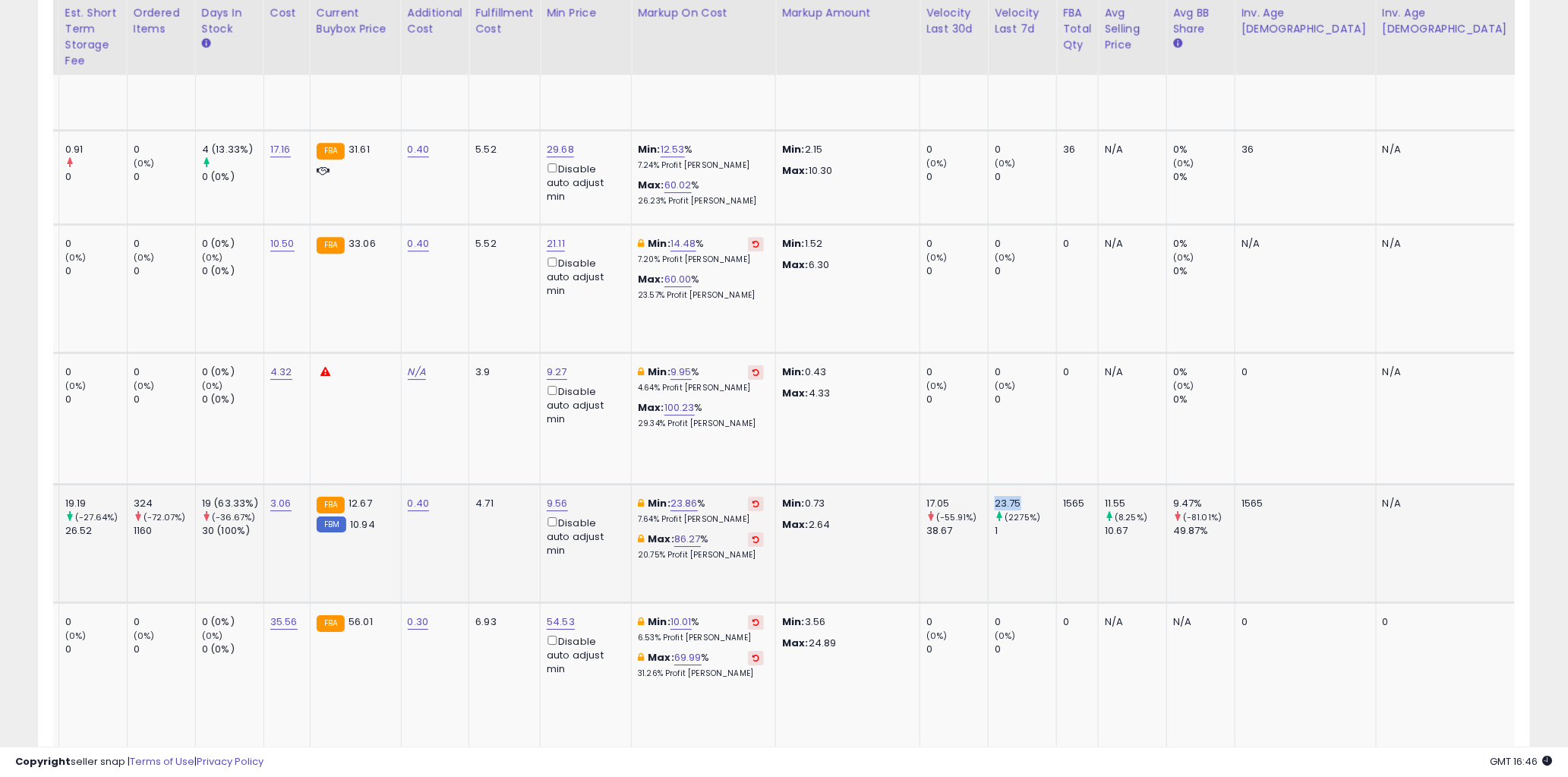
drag, startPoint x: 1007, startPoint y: 448, endPoint x: 958, endPoint y: 451, distance: 49.1
click at [989, 484] on td "23.75 (2275%) 1" at bounding box center [1023, 543] width 69 height 119
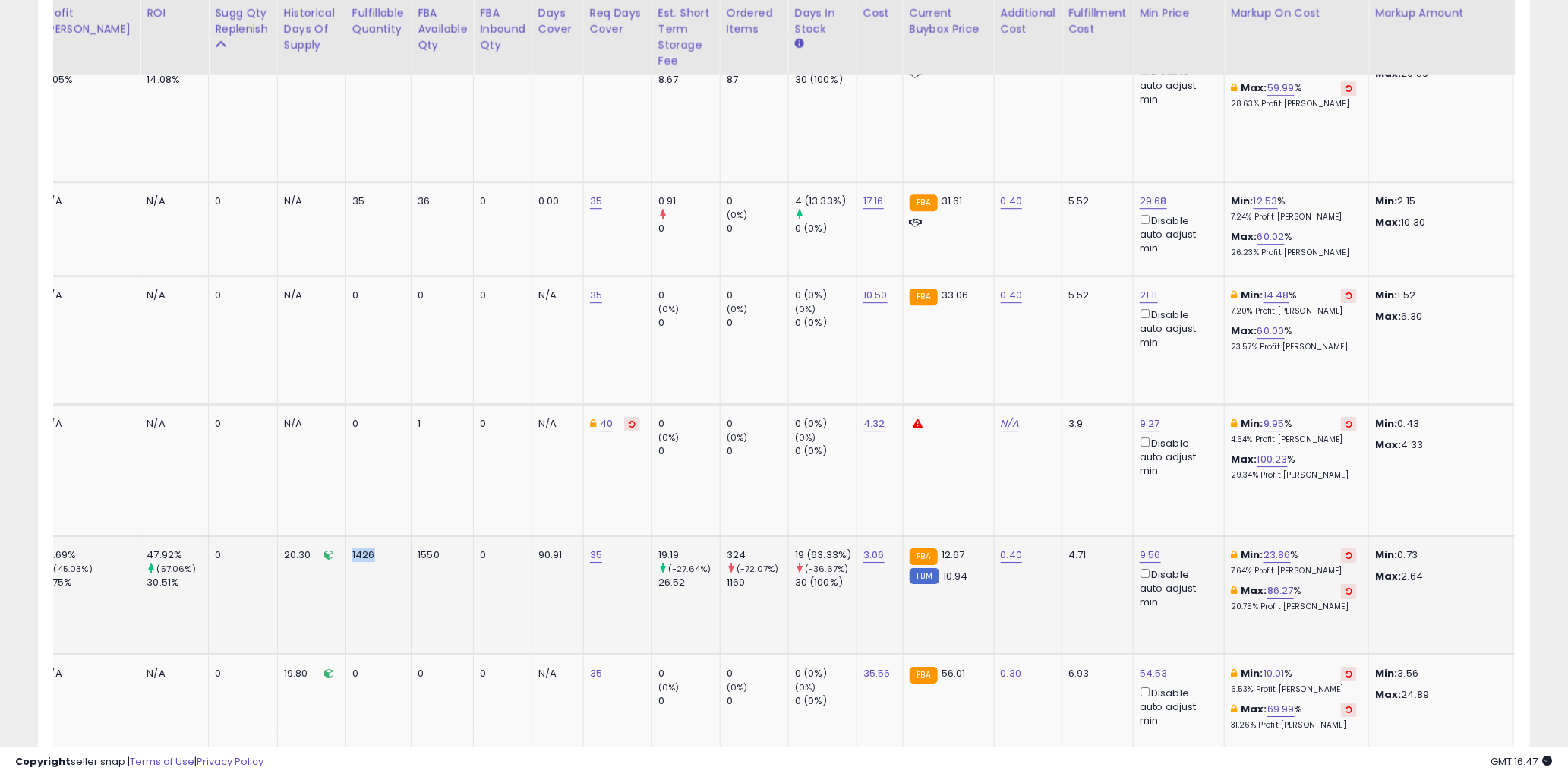
drag, startPoint x: 339, startPoint y: 506, endPoint x: 315, endPoint y: 505, distance: 24.0
click at [346, 536] on td "1426" at bounding box center [378, 594] width 65 height 119
drag, startPoint x: 350, startPoint y: 505, endPoint x: 318, endPoint y: 505, distance: 32.0
click at [346, 536] on td "1426" at bounding box center [378, 594] width 65 height 119
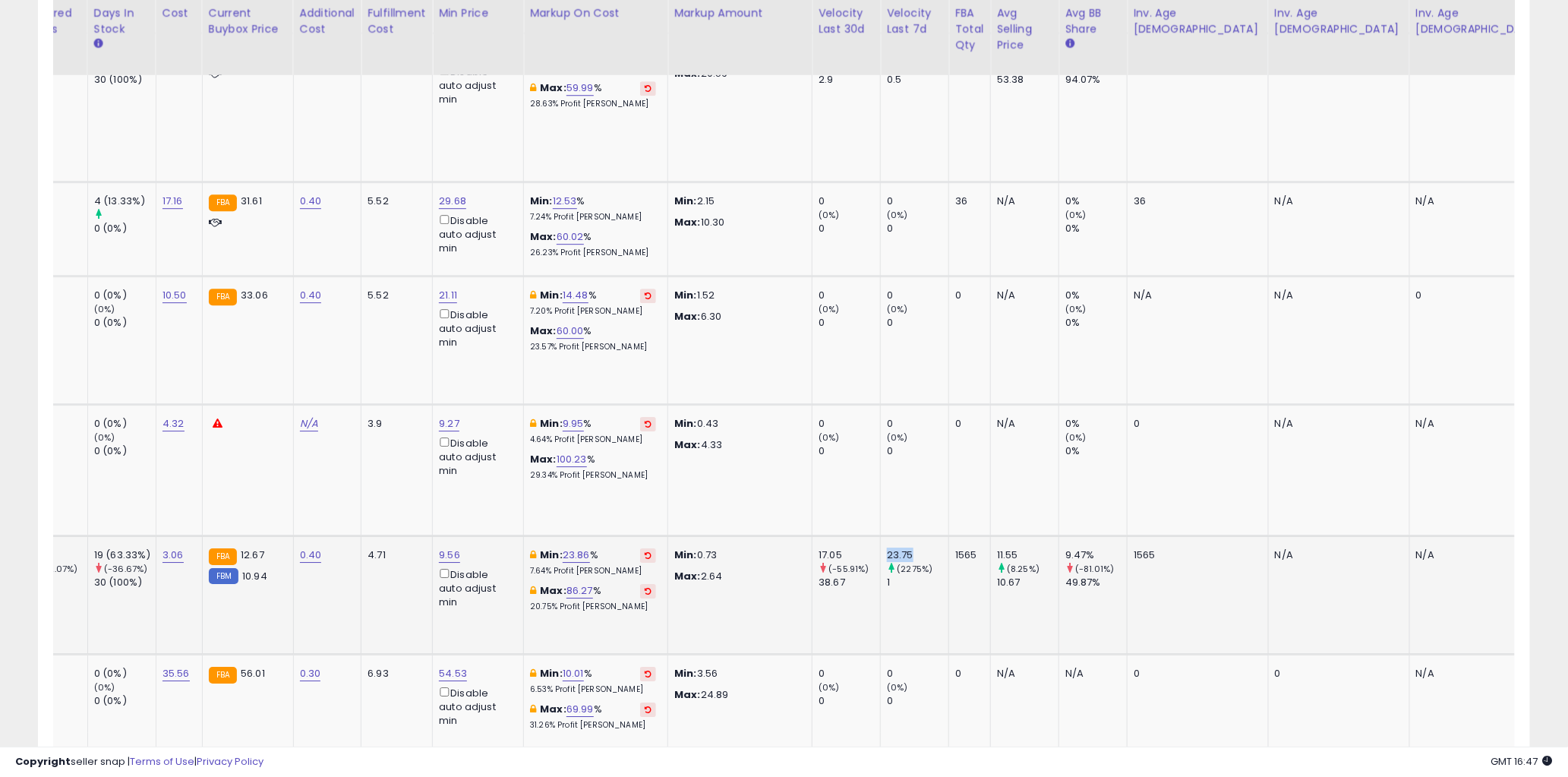
drag, startPoint x: 891, startPoint y: 501, endPoint x: 851, endPoint y: 503, distance: 40.0
click at [881, 536] on td "23.75 (2275%) 1" at bounding box center [915, 594] width 69 height 119
drag, startPoint x: 867, startPoint y: 532, endPoint x: 873, endPoint y: 510, distance: 22.8
click at [887, 576] on div "1" at bounding box center [918, 582] width 61 height 14
drag, startPoint x: 884, startPoint y: 500, endPoint x: 856, endPoint y: 502, distance: 28.1
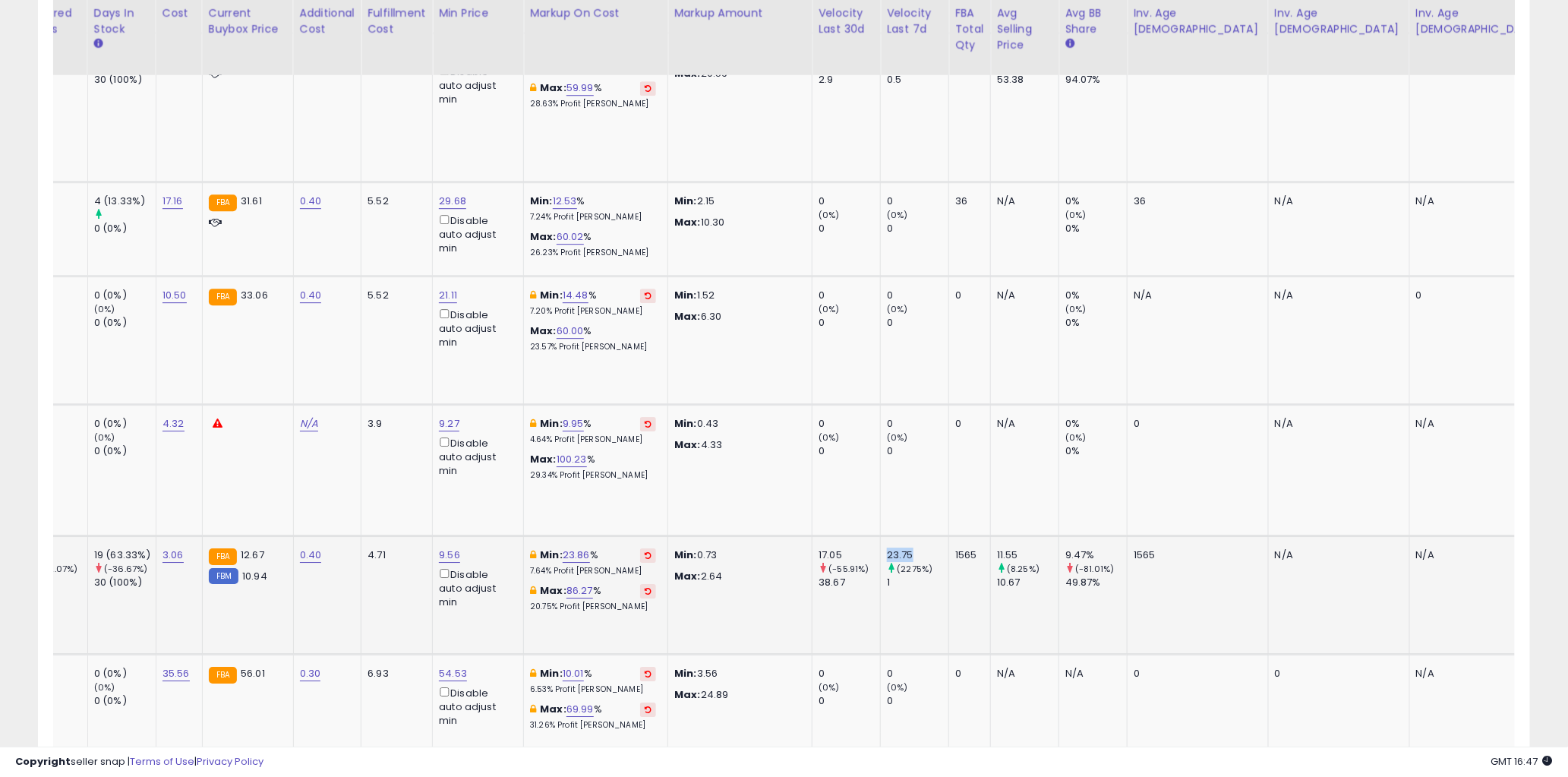
click at [887, 548] on div "23.75" at bounding box center [918, 555] width 61 height 14
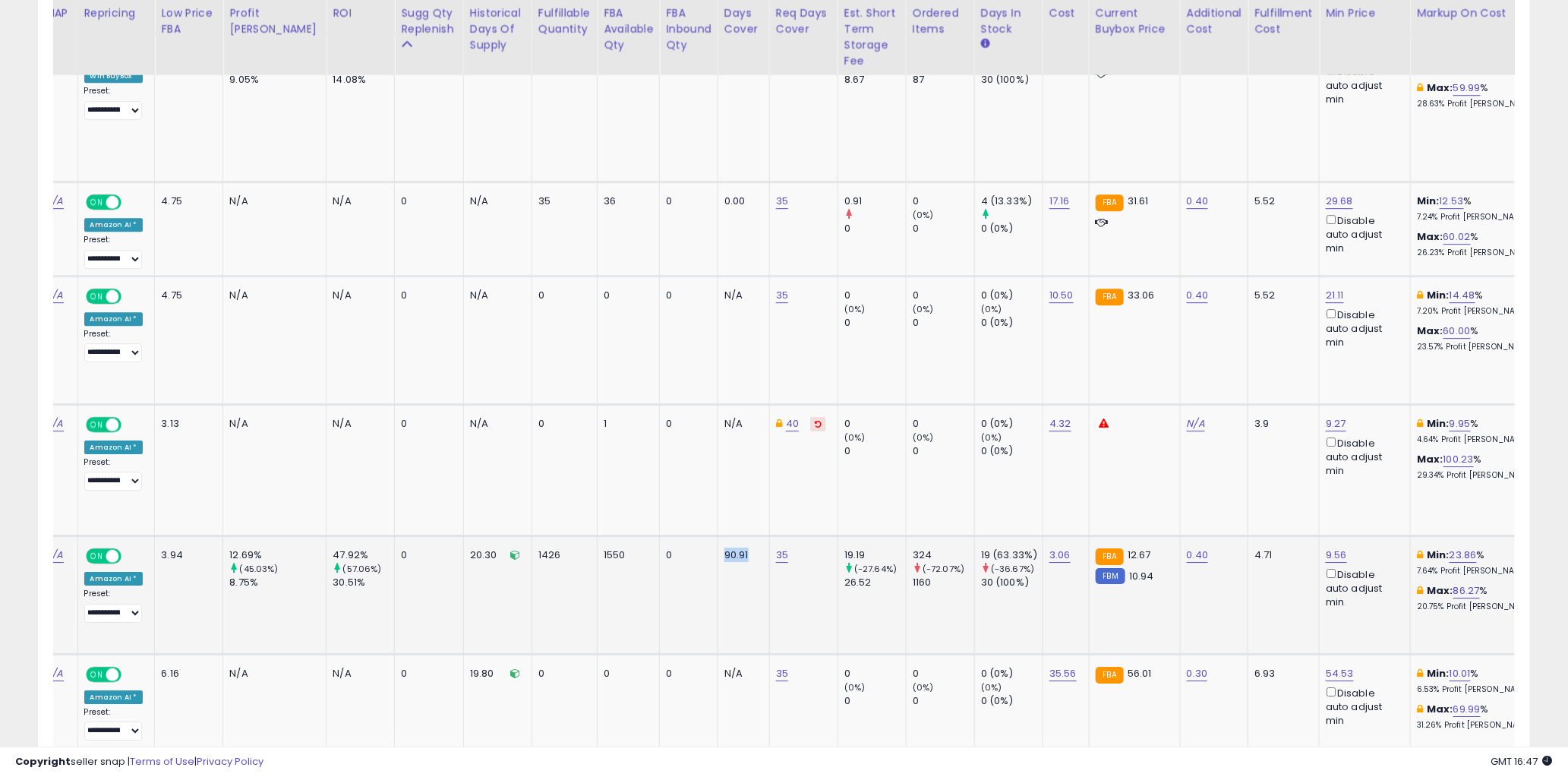
drag, startPoint x: 721, startPoint y: 506, endPoint x: 683, endPoint y: 504, distance: 38.1
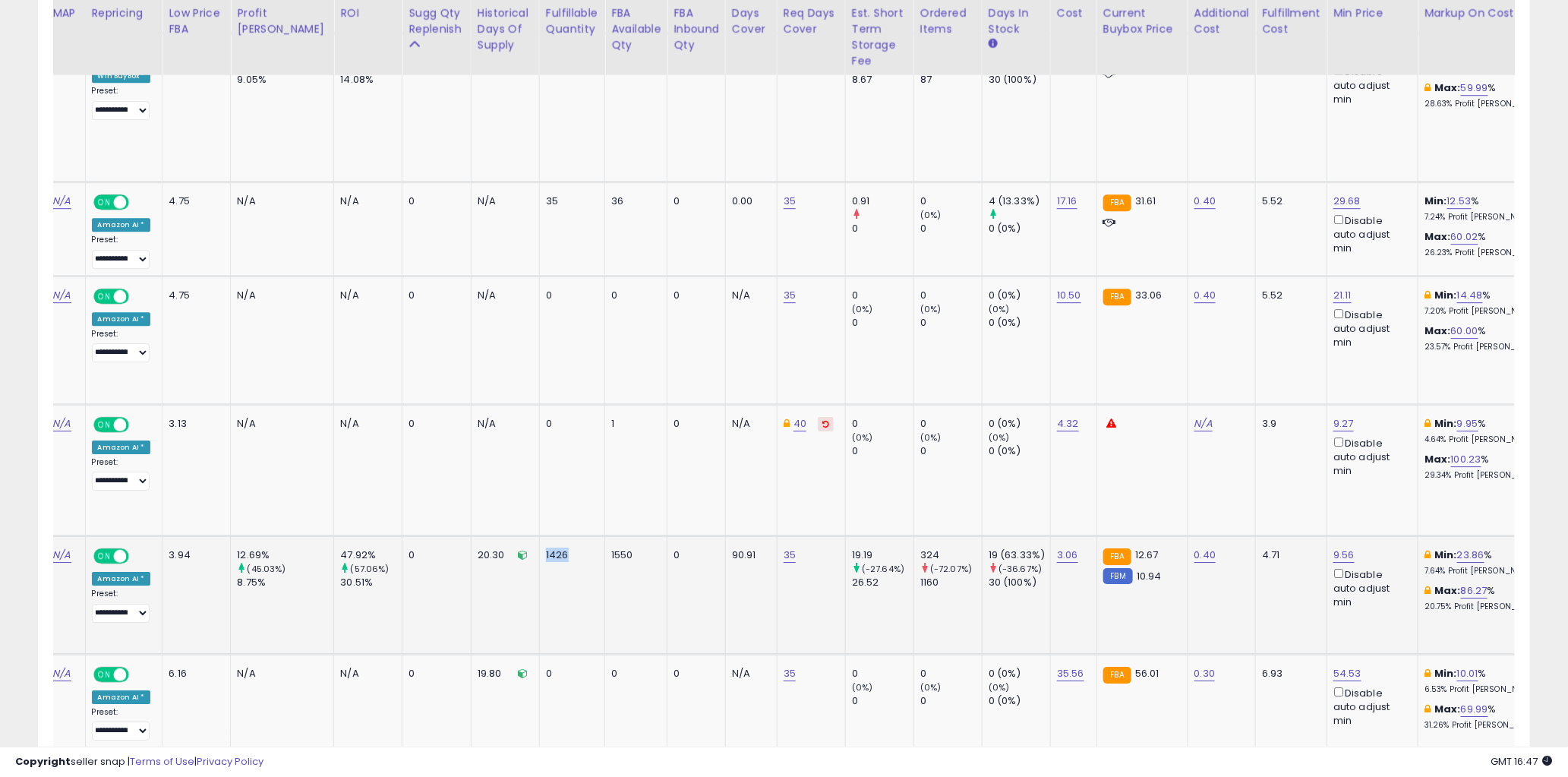
drag, startPoint x: 559, startPoint y: 503, endPoint x: 503, endPoint y: 507, distance: 56.1
click at [540, 536] on td "1426" at bounding box center [572, 594] width 65 height 119
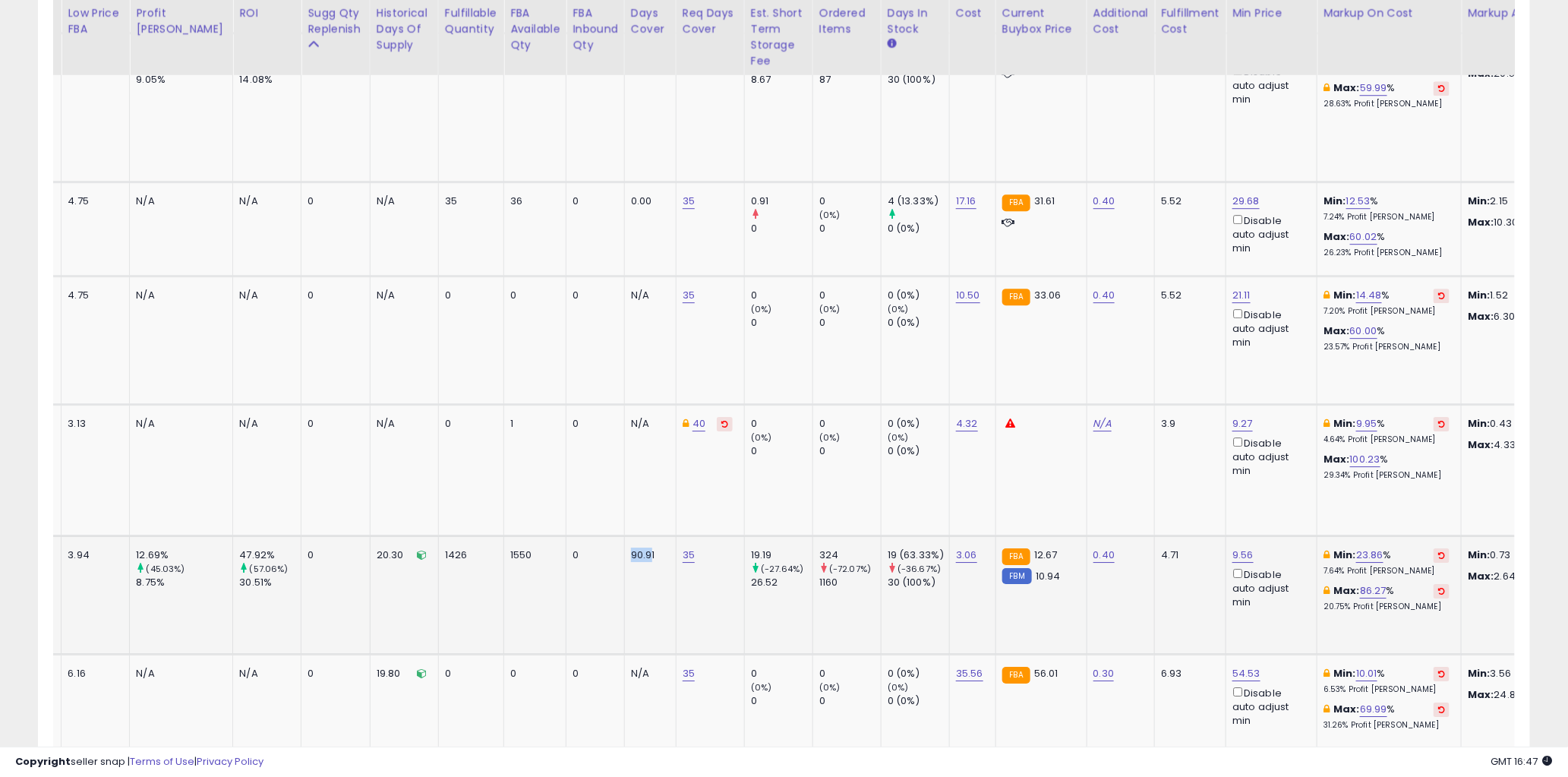
drag, startPoint x: 620, startPoint y: 505, endPoint x: 589, endPoint y: 506, distance: 31.0
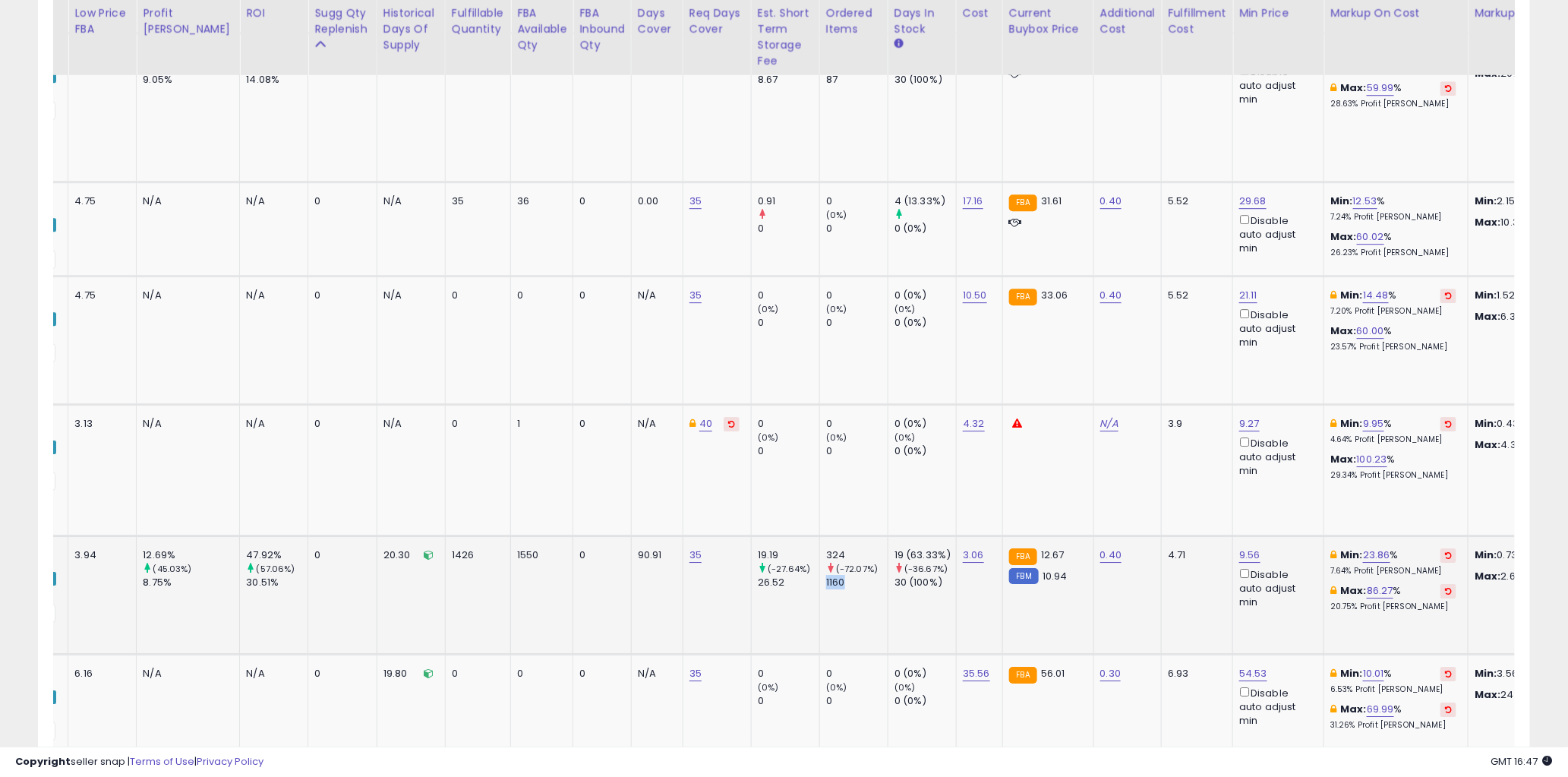
drag, startPoint x: 817, startPoint y: 533, endPoint x: 787, endPoint y: 533, distance: 30.0
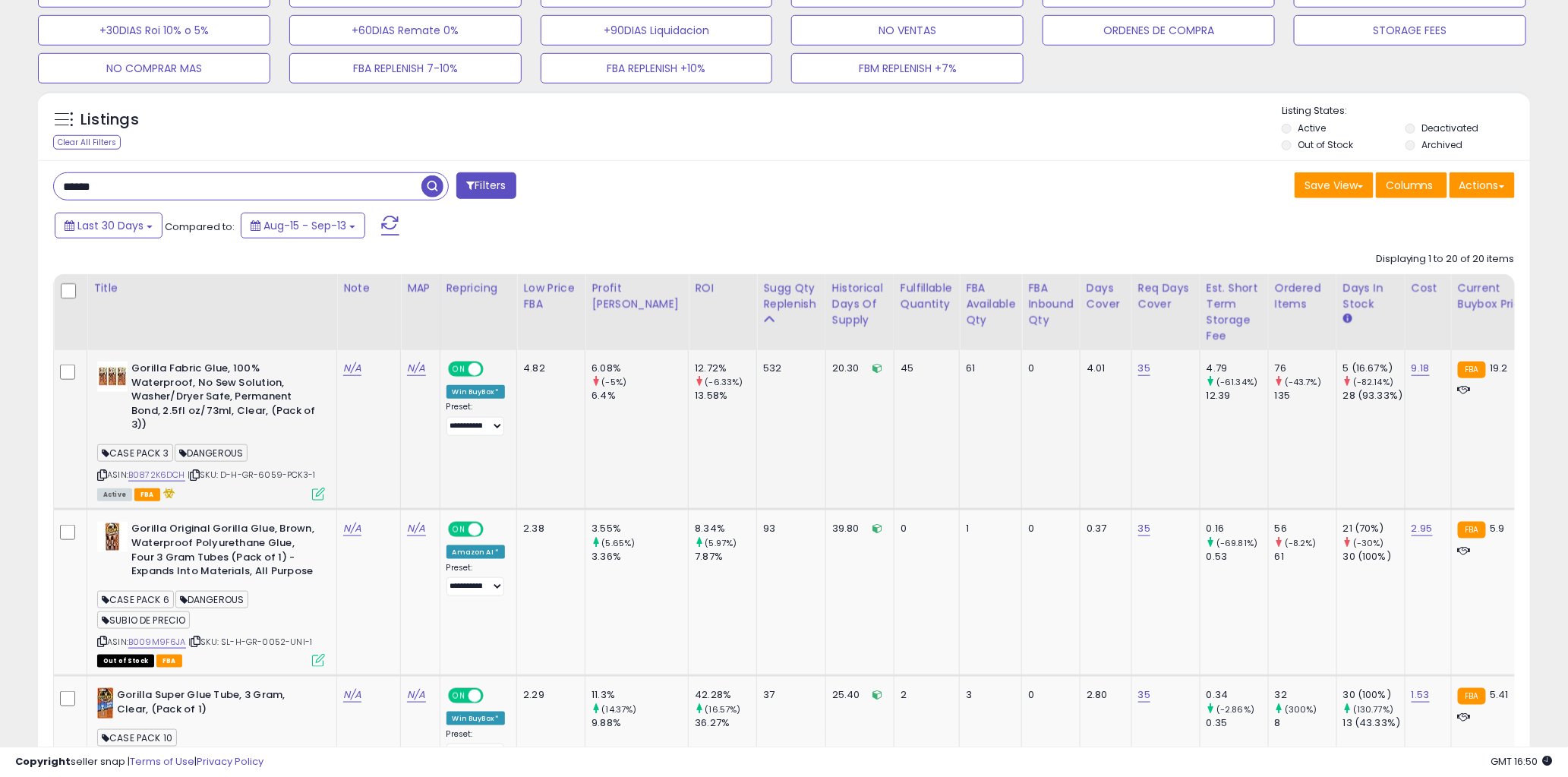
scroll to position [478, 0]
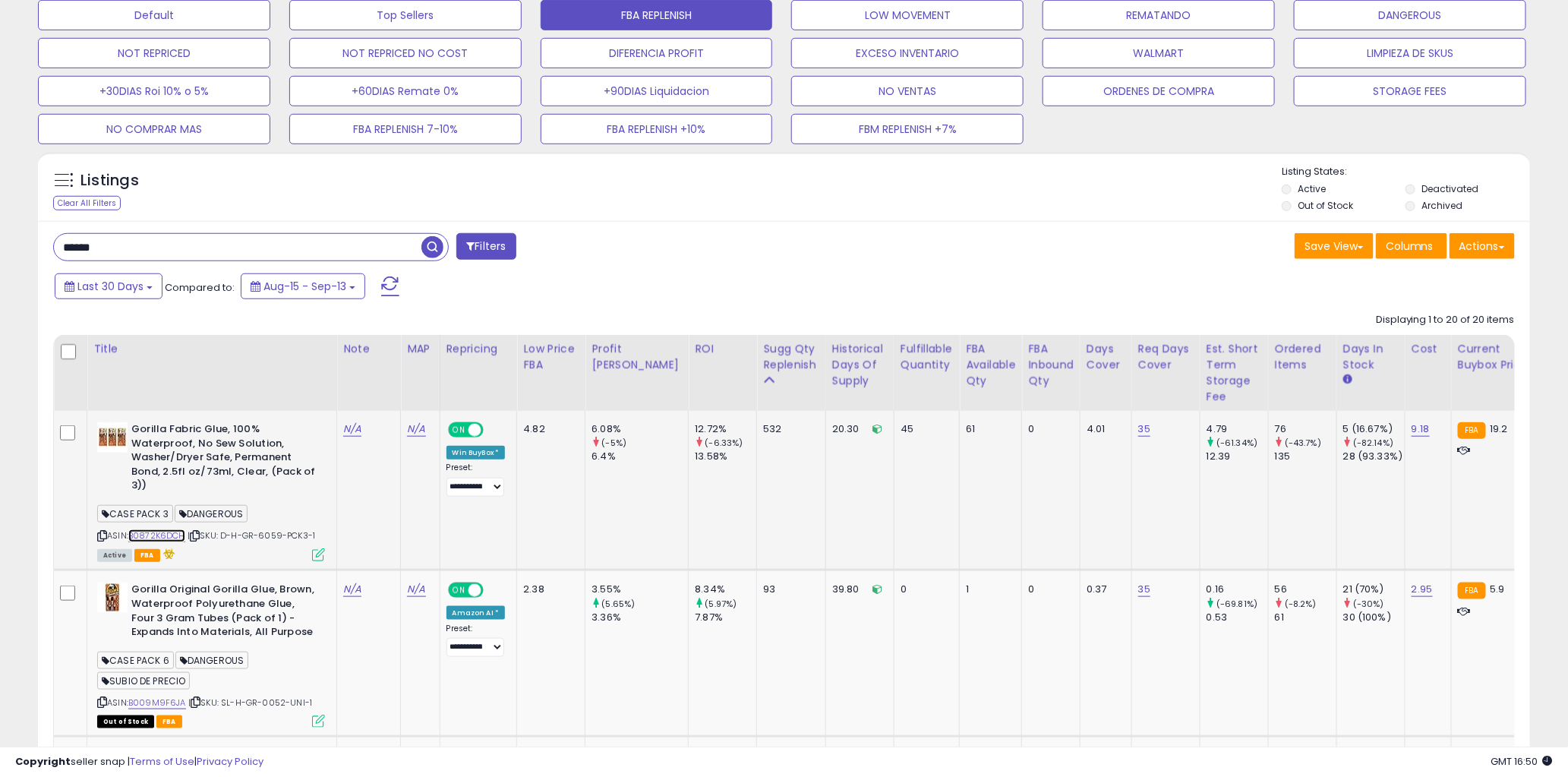
click at [171, 536] on link "B0872K6DCH" at bounding box center [157, 536] width 57 height 13
drag, startPoint x: 621, startPoint y: 430, endPoint x: 586, endPoint y: 432, distance: 35.1
click at [590, 430] on td "6.08% (-5%) 6.4%" at bounding box center [637, 490] width 103 height 159
drag, startPoint x: 615, startPoint y: 456, endPoint x: 585, endPoint y: 455, distance: 30.0
click at [586, 455] on td "6.08% (-5%) 6.4%" at bounding box center [637, 490] width 103 height 159
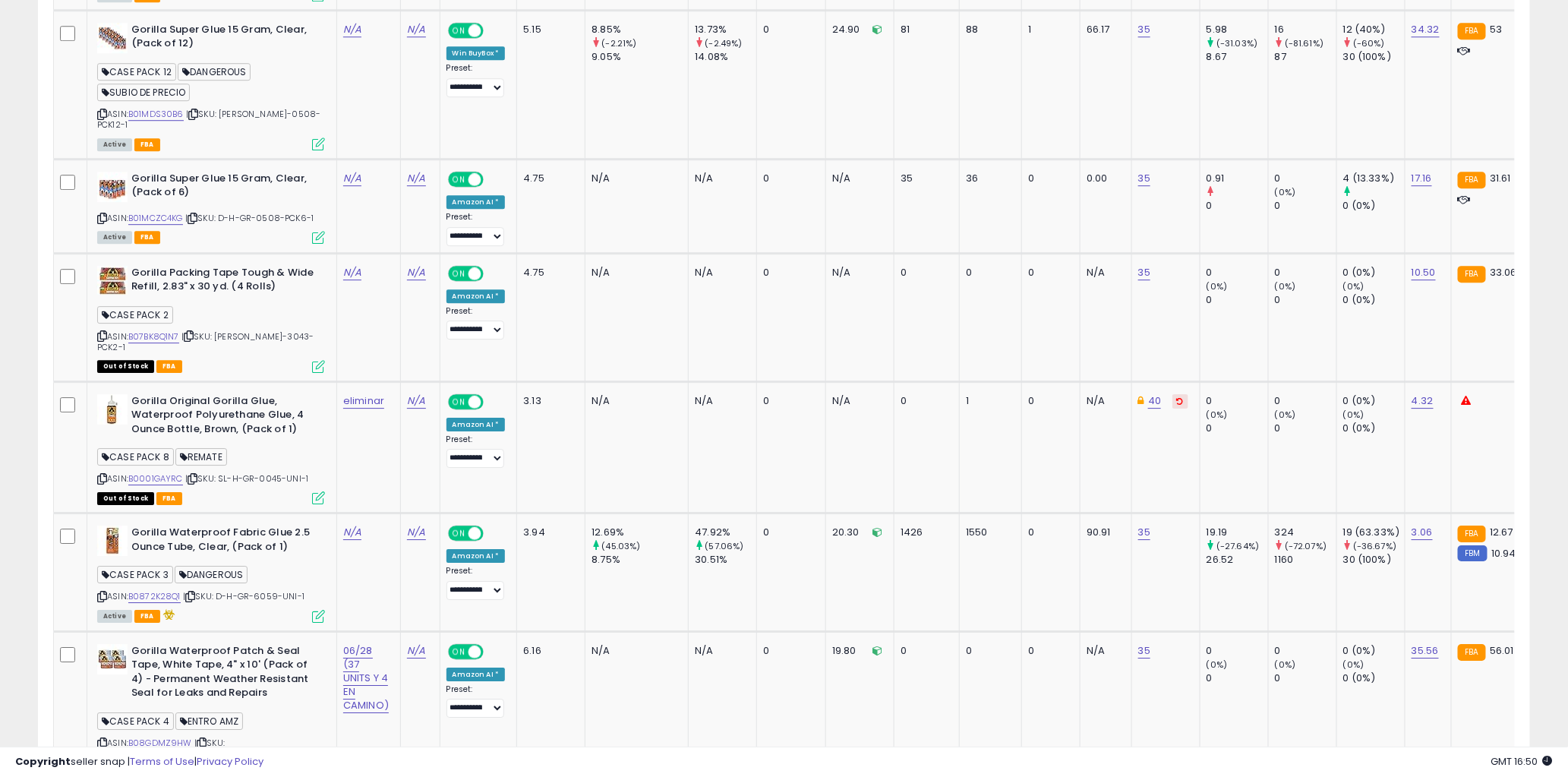
scroll to position [2152, 0]
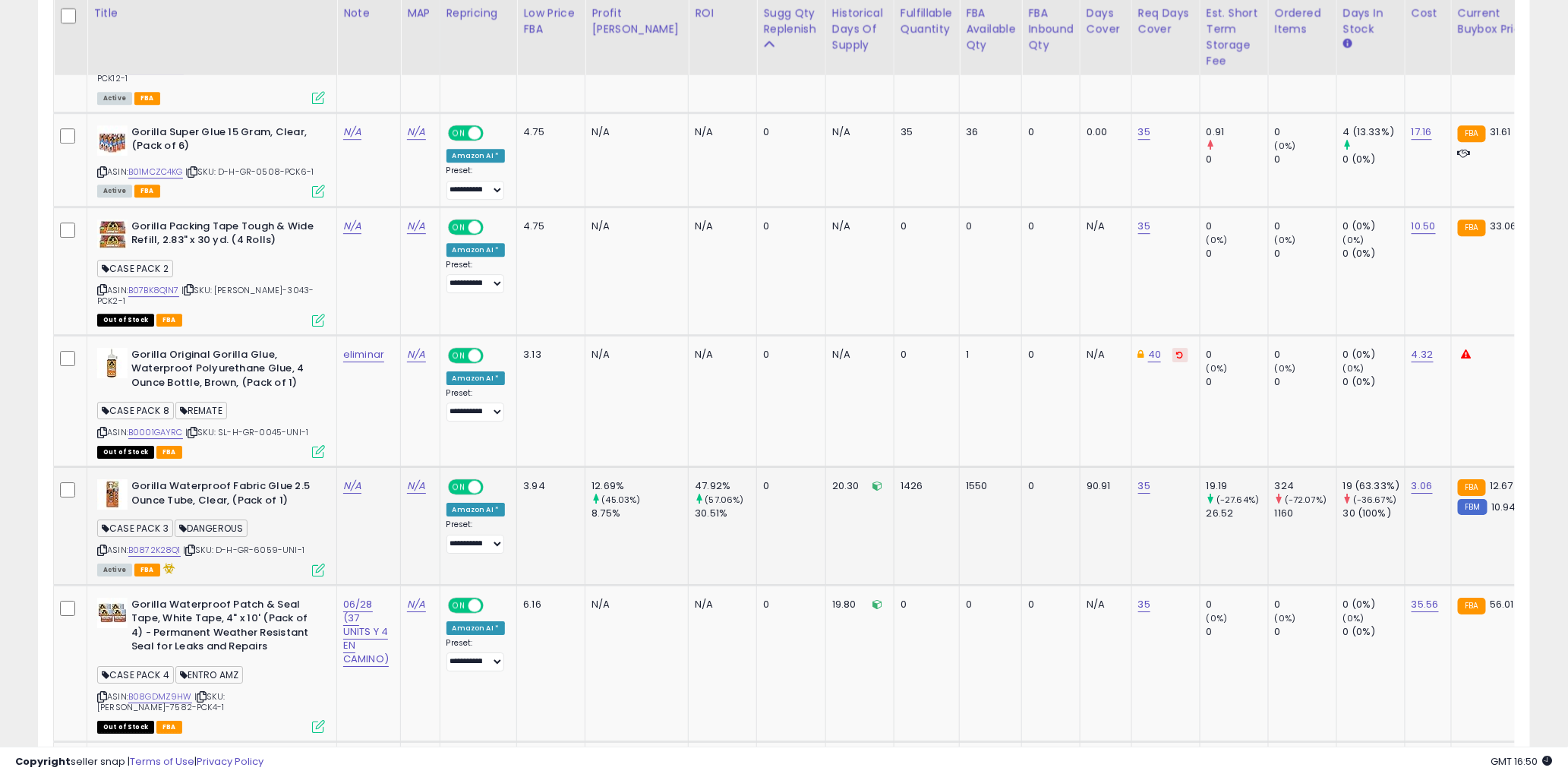
drag, startPoint x: 565, startPoint y: 473, endPoint x: 616, endPoint y: 454, distance: 54.4
drag, startPoint x: 613, startPoint y: 472, endPoint x: 620, endPoint y: 468, distance: 8.1
click at [614, 471] on td "12.69% (45.03%) 8.75%" at bounding box center [637, 525] width 103 height 119
drag, startPoint x: 619, startPoint y: 468, endPoint x: 604, endPoint y: 445, distance: 27.5
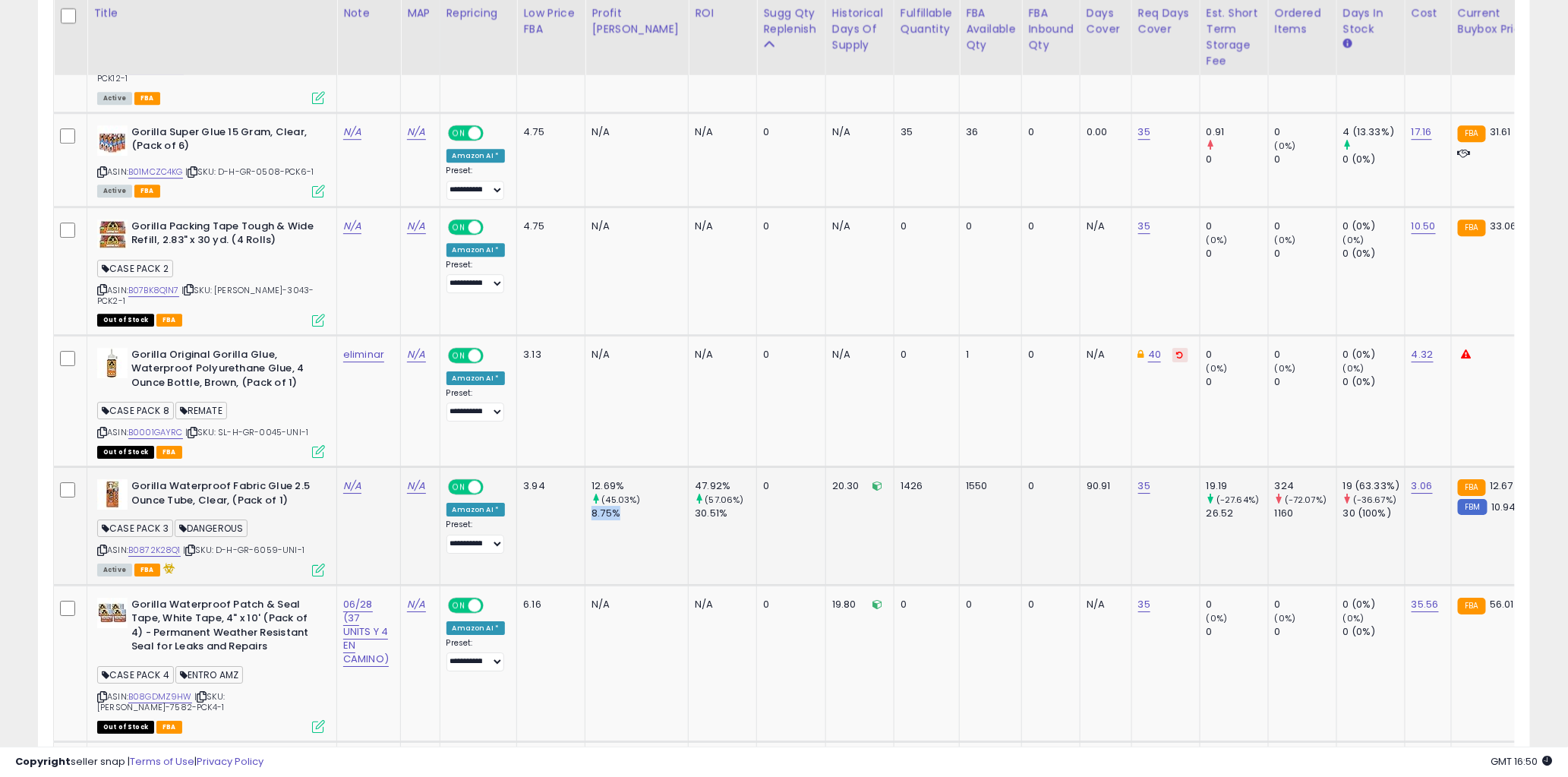
click at [590, 466] on td "12.69% (45.03%) 8.75%" at bounding box center [637, 525] width 103 height 119
drag, startPoint x: 607, startPoint y: 438, endPoint x: 591, endPoint y: 437, distance: 16.0
click at [591, 479] on div "12.69%" at bounding box center [639, 485] width 96 height 14
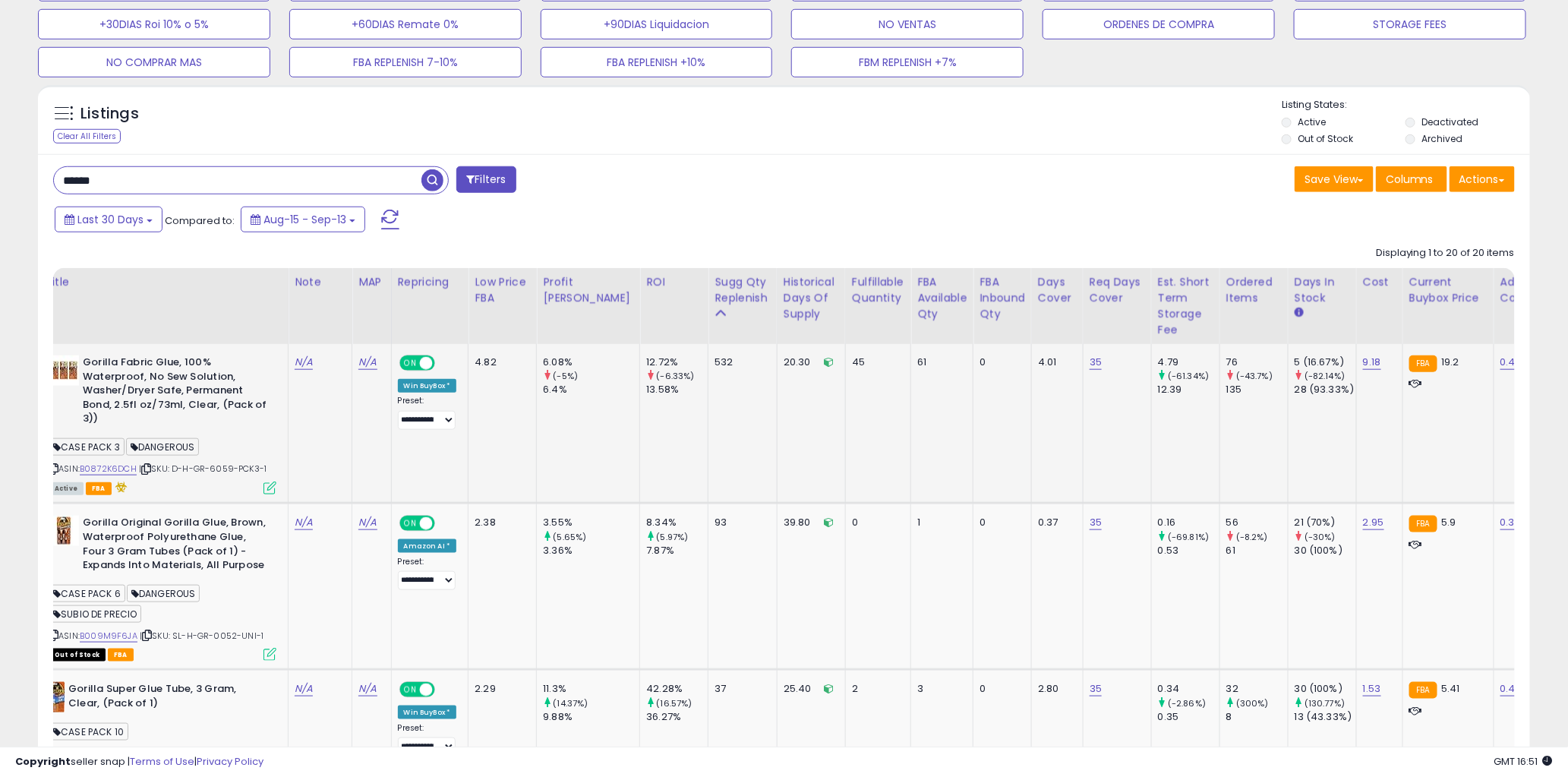
scroll to position [0, 0]
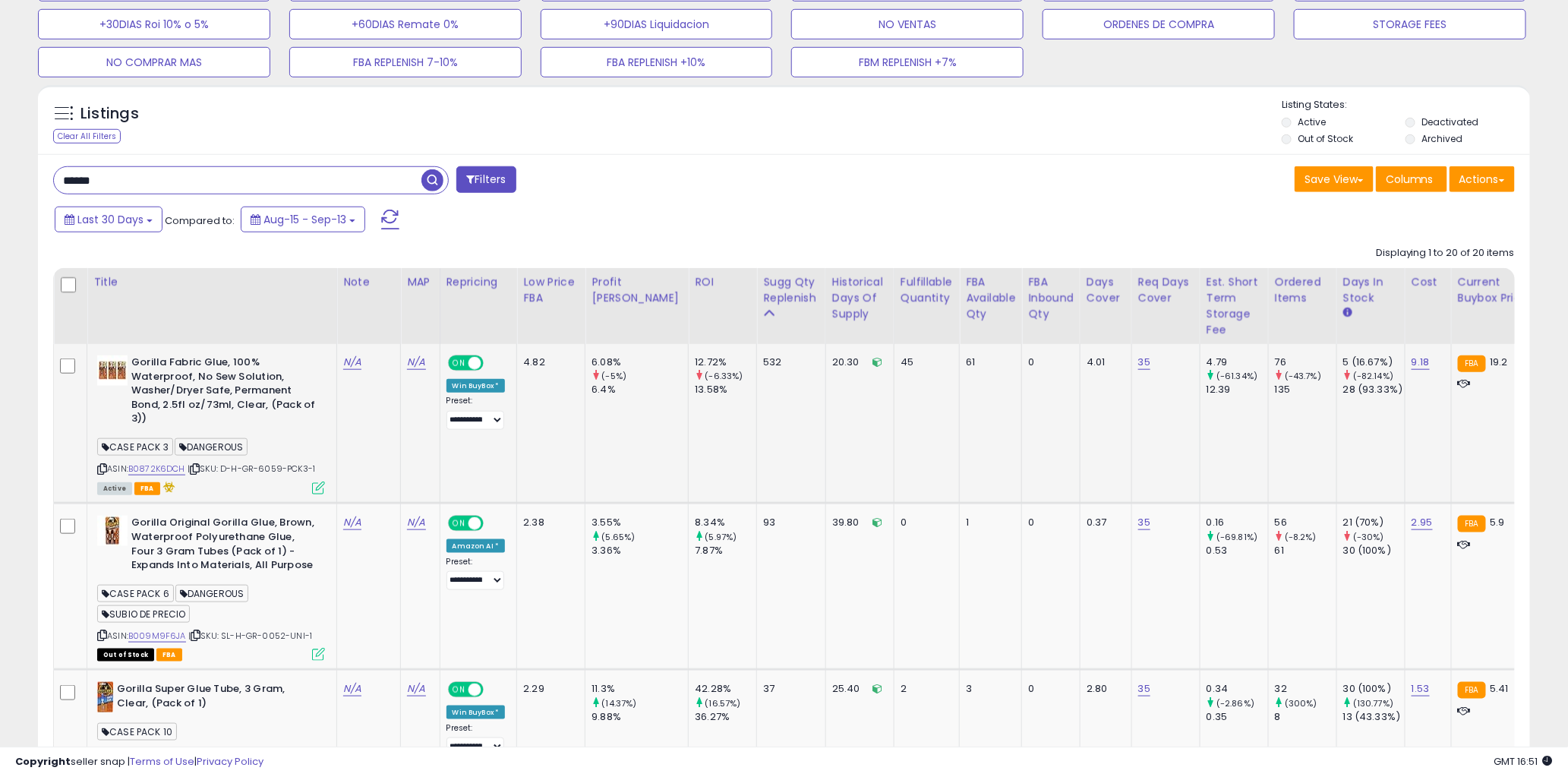
click at [757, 375] on td "532" at bounding box center [792, 423] width 69 height 159
drag, startPoint x: 739, startPoint y: 363, endPoint x: 726, endPoint y: 363, distance: 13.0
click at [757, 363] on td "532" at bounding box center [792, 423] width 69 height 159
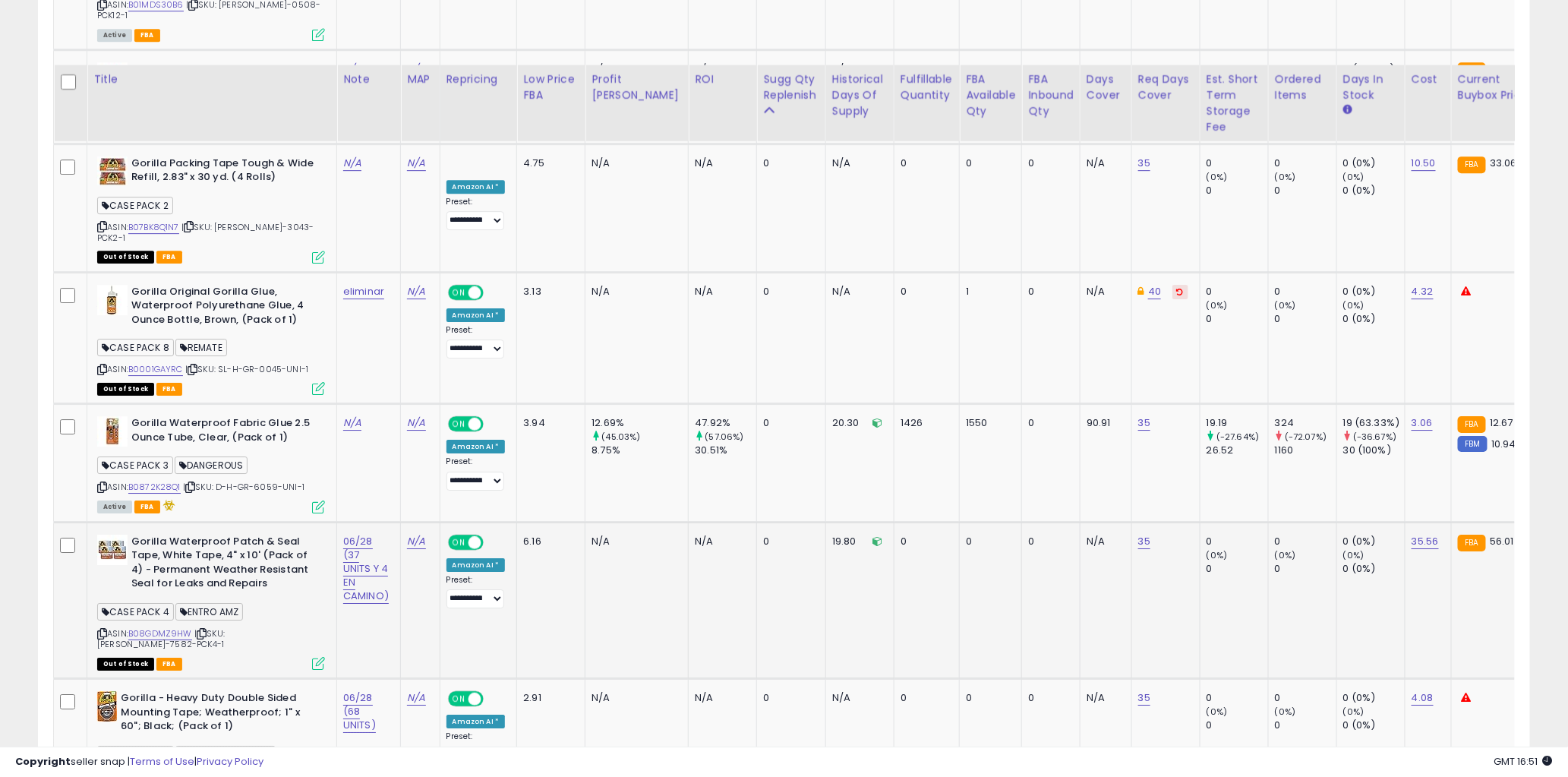
scroll to position [2297, 0]
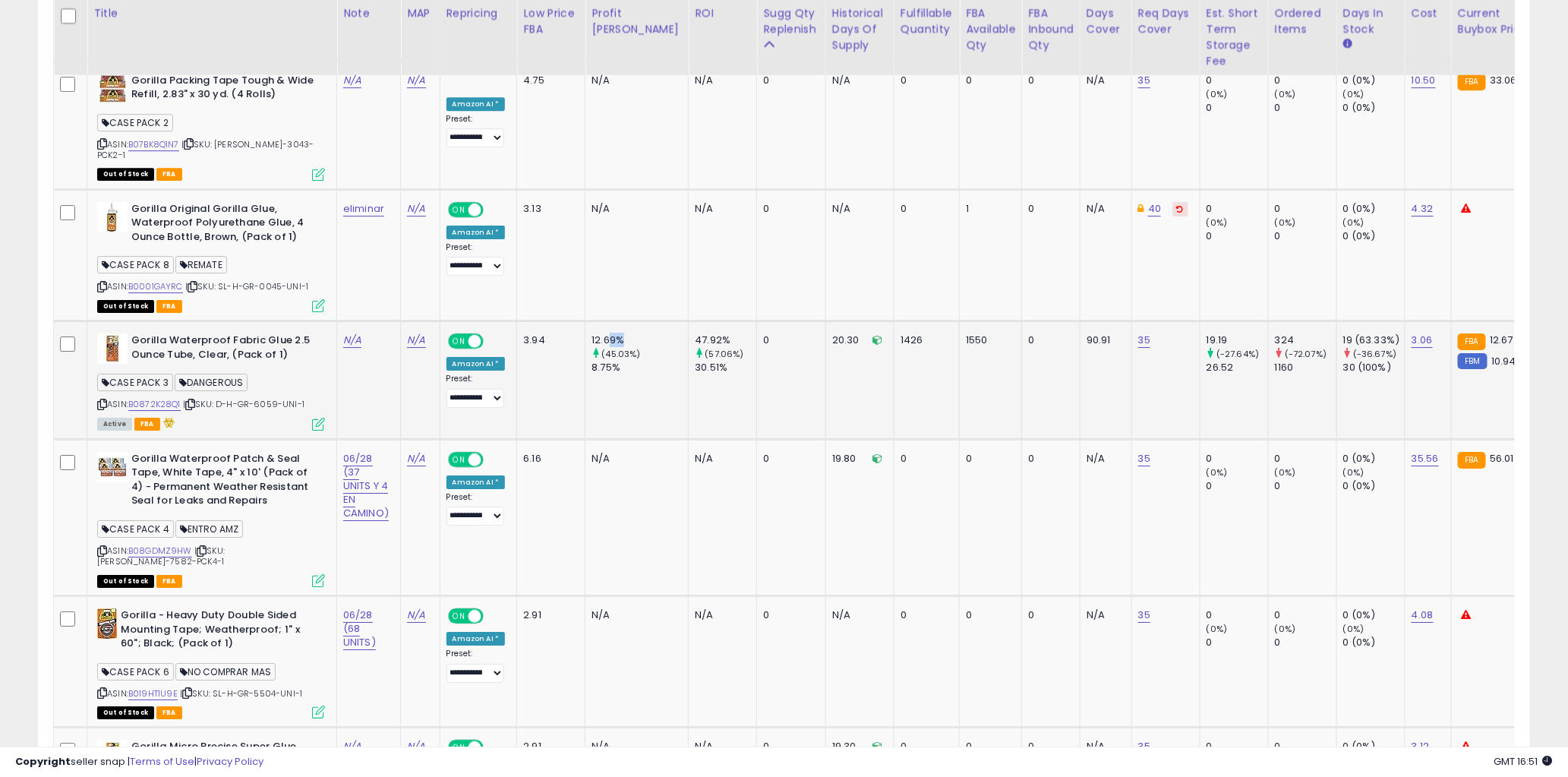
drag, startPoint x: 574, startPoint y: 324, endPoint x: 582, endPoint y: 318, distance: 10.0
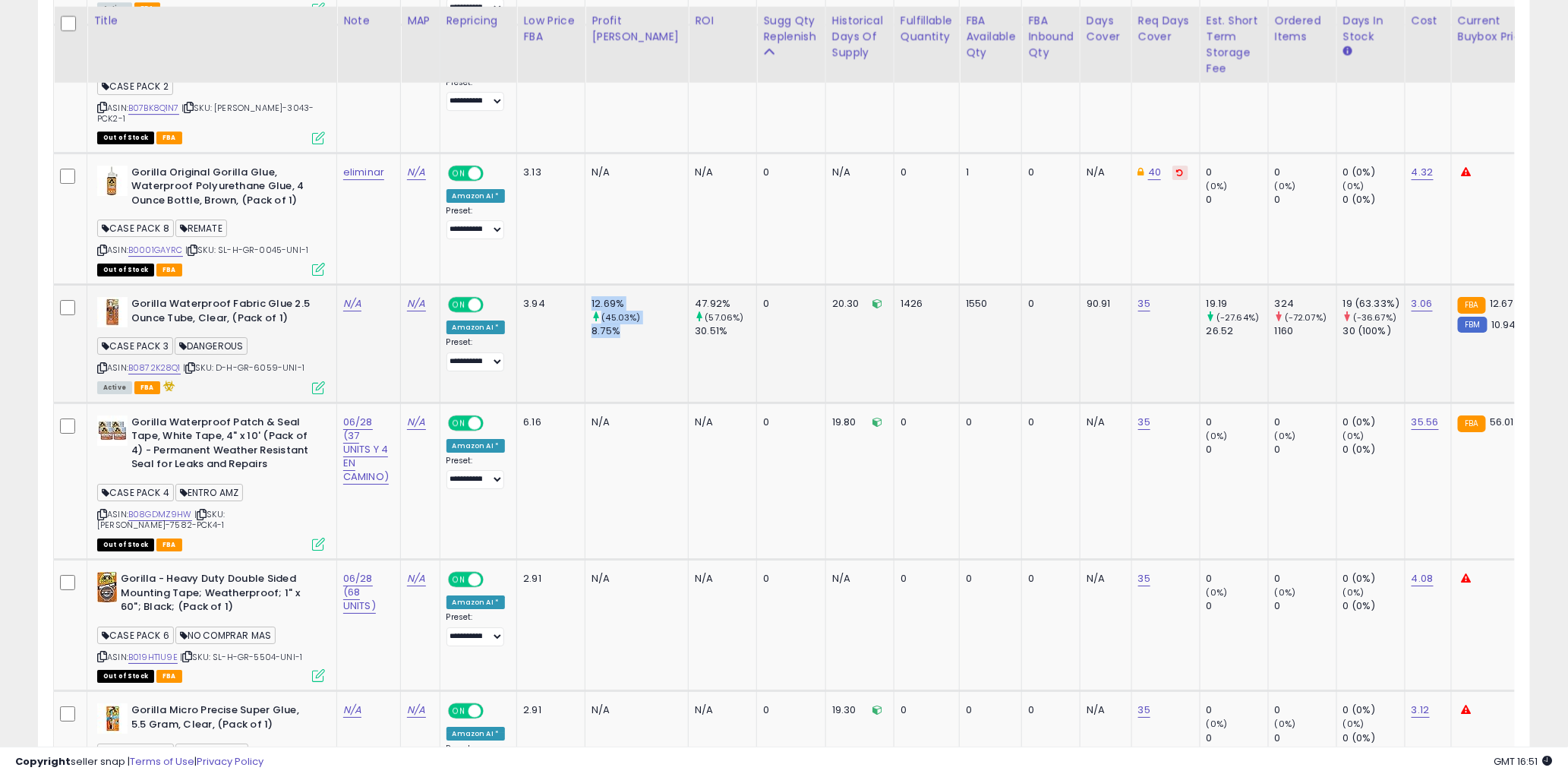
scroll to position [2344, 0]
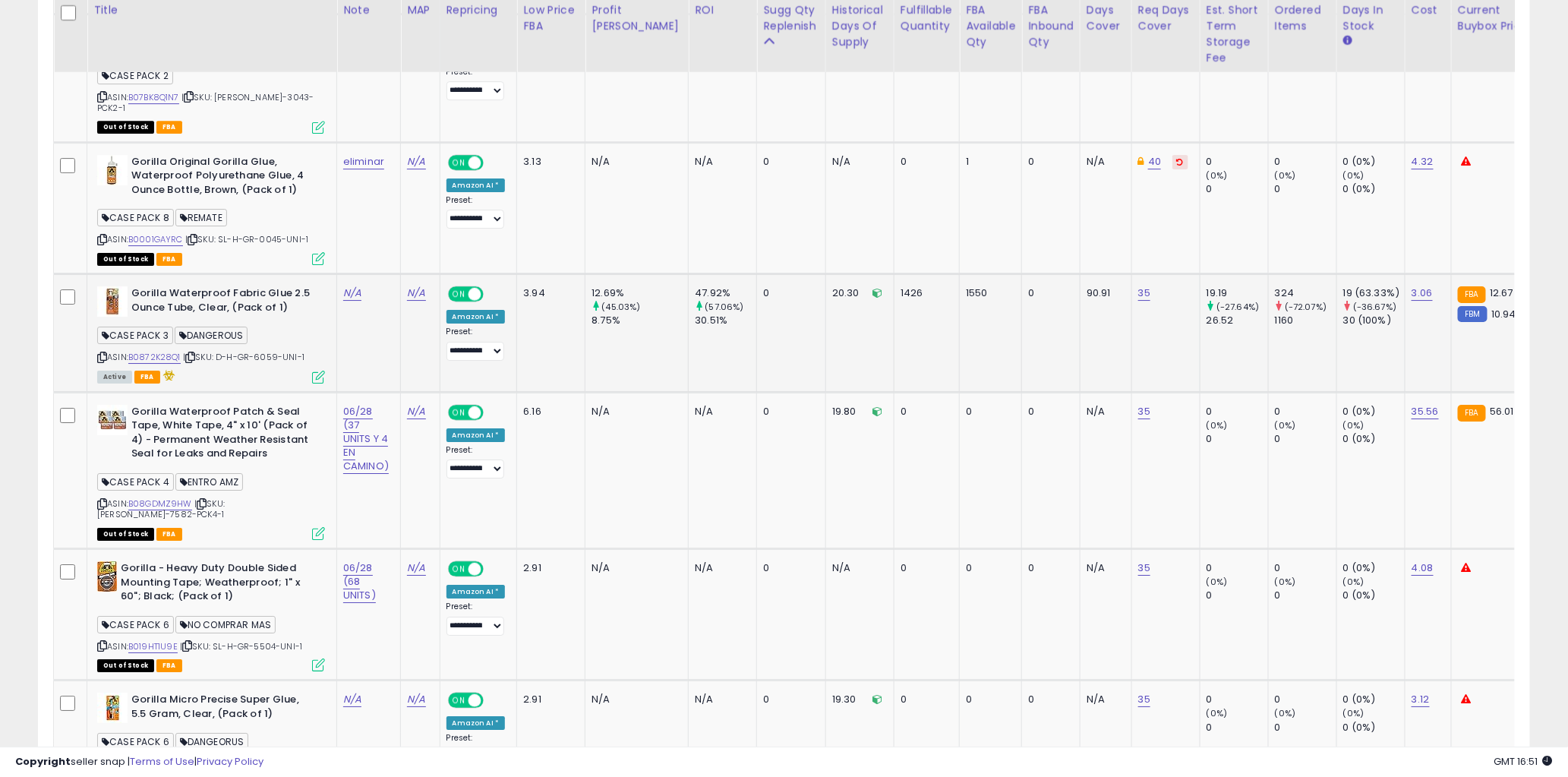
click at [644, 308] on td "12.69% (45.03%) 8.75%" at bounding box center [637, 332] width 103 height 119
drag, startPoint x: 642, startPoint y: 291, endPoint x: 630, endPoint y: 288, distance: 12.4
click at [635, 290] on td "12.69% (45.03%) 8.75%" at bounding box center [637, 332] width 103 height 119
click at [611, 279] on td "12.69% (45.03%) 8.75%" at bounding box center [637, 332] width 103 height 119
drag, startPoint x: 621, startPoint y: 260, endPoint x: 586, endPoint y: 271, distance: 36.7
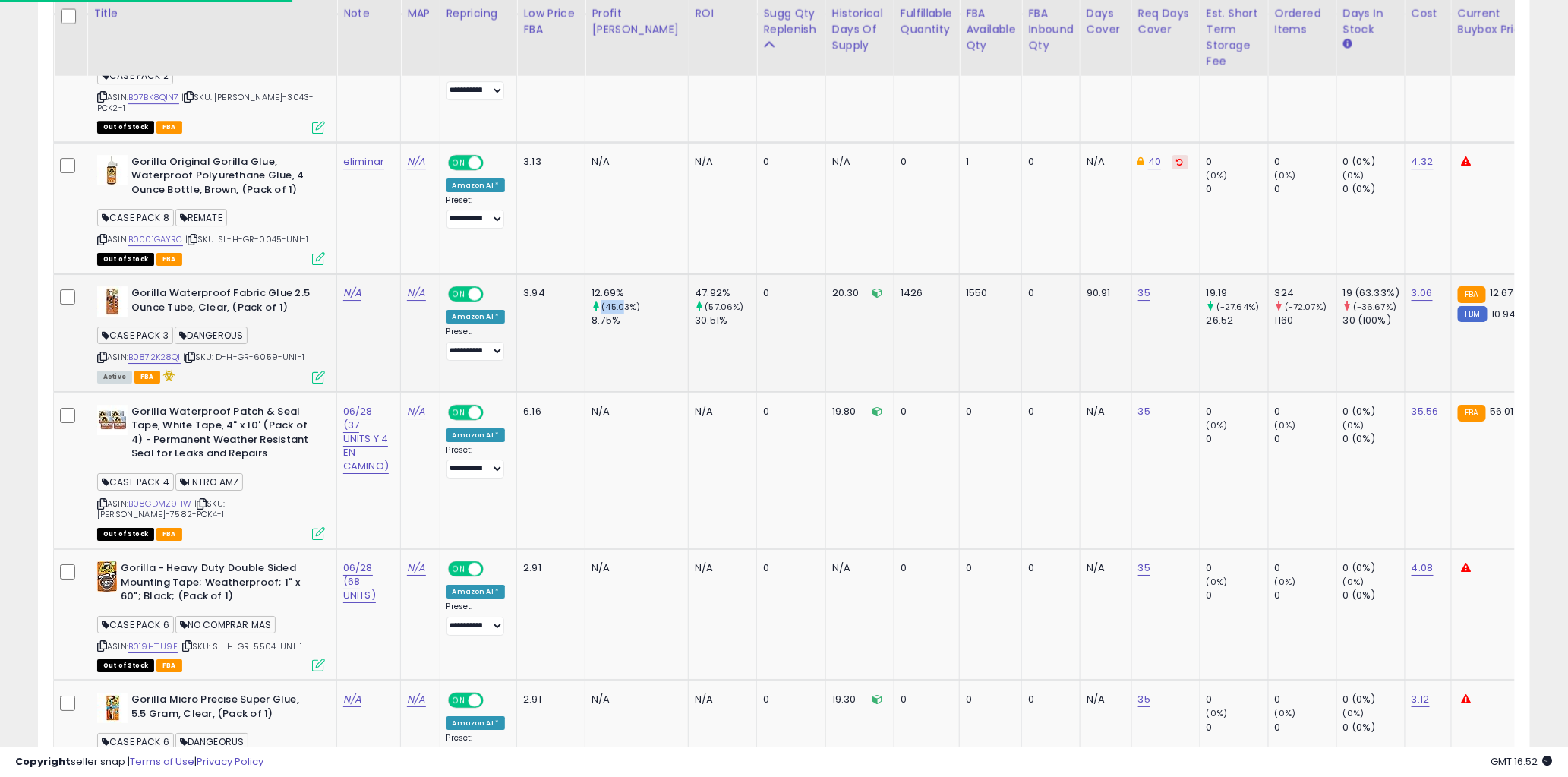
click at [586, 273] on td "12.69% (45.03%) 8.75%" at bounding box center [637, 332] width 103 height 119
drag, startPoint x: 622, startPoint y: 269, endPoint x: 582, endPoint y: 239, distance: 50.0
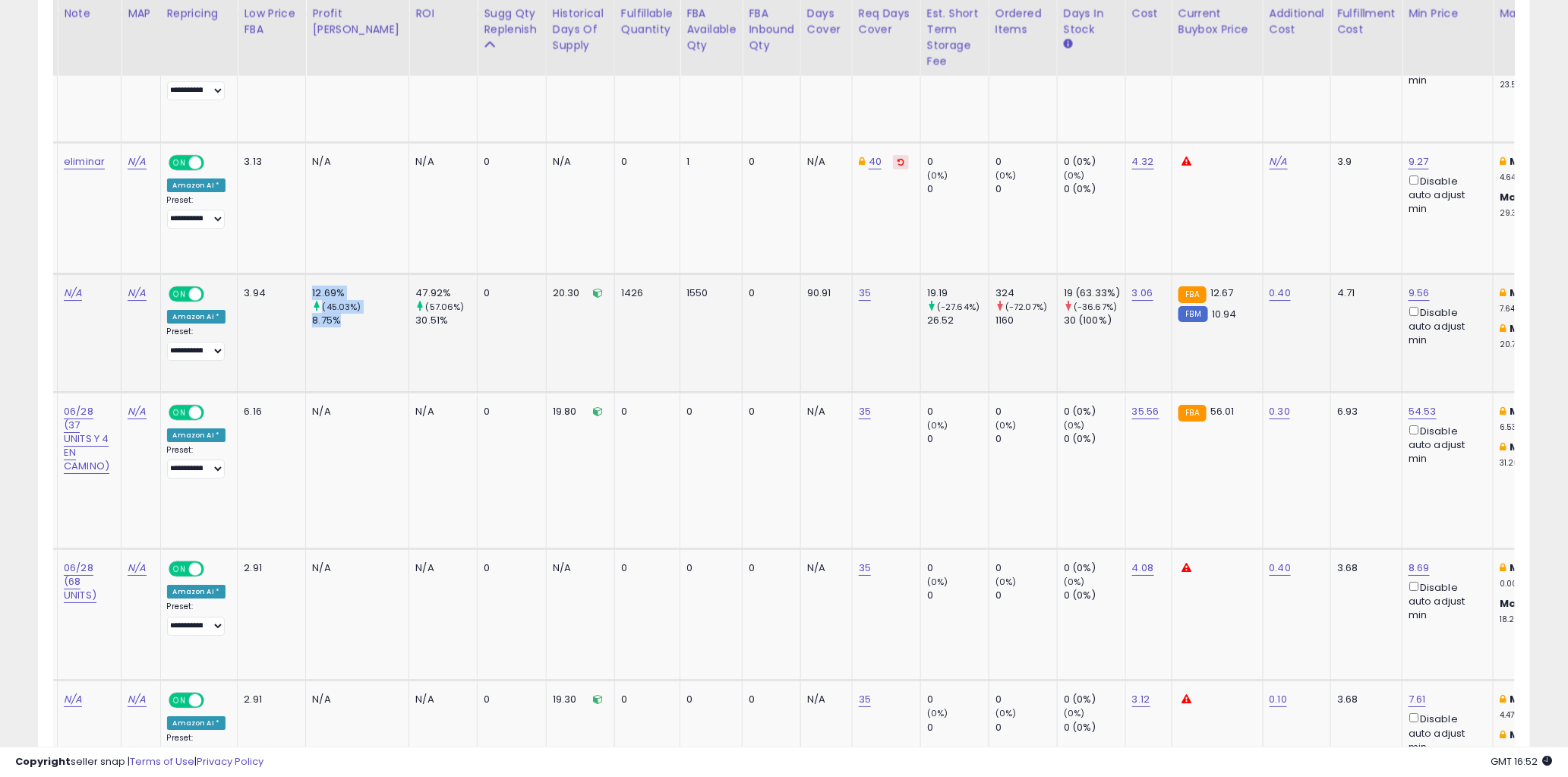
scroll to position [0, 621]
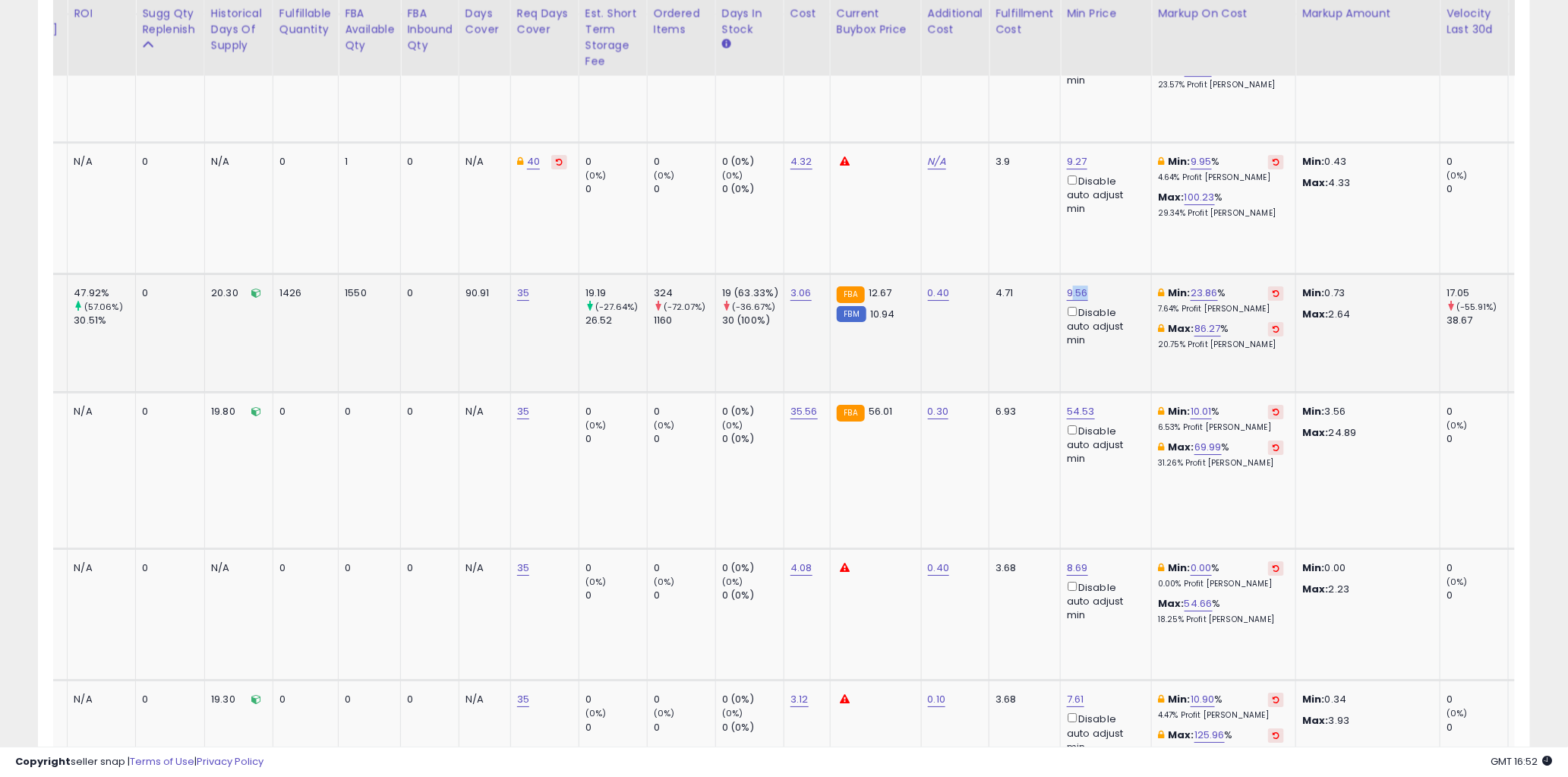
drag, startPoint x: 1062, startPoint y: 246, endPoint x: 1032, endPoint y: 244, distance: 30.1
click at [1067, 286] on div "9.56 Disable auto adjust min" at bounding box center [1103, 317] width 73 height 61
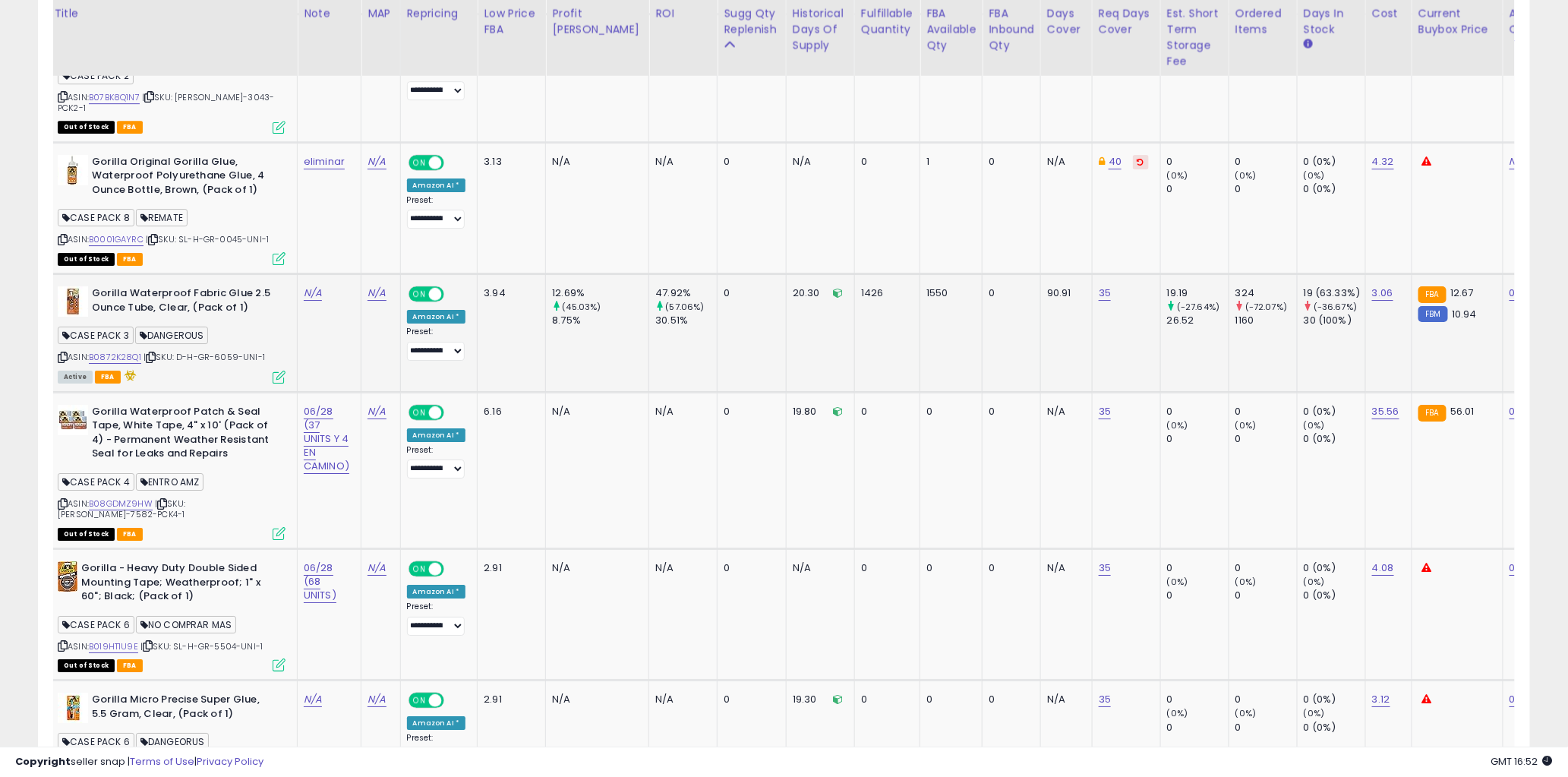
scroll to position [0, 0]
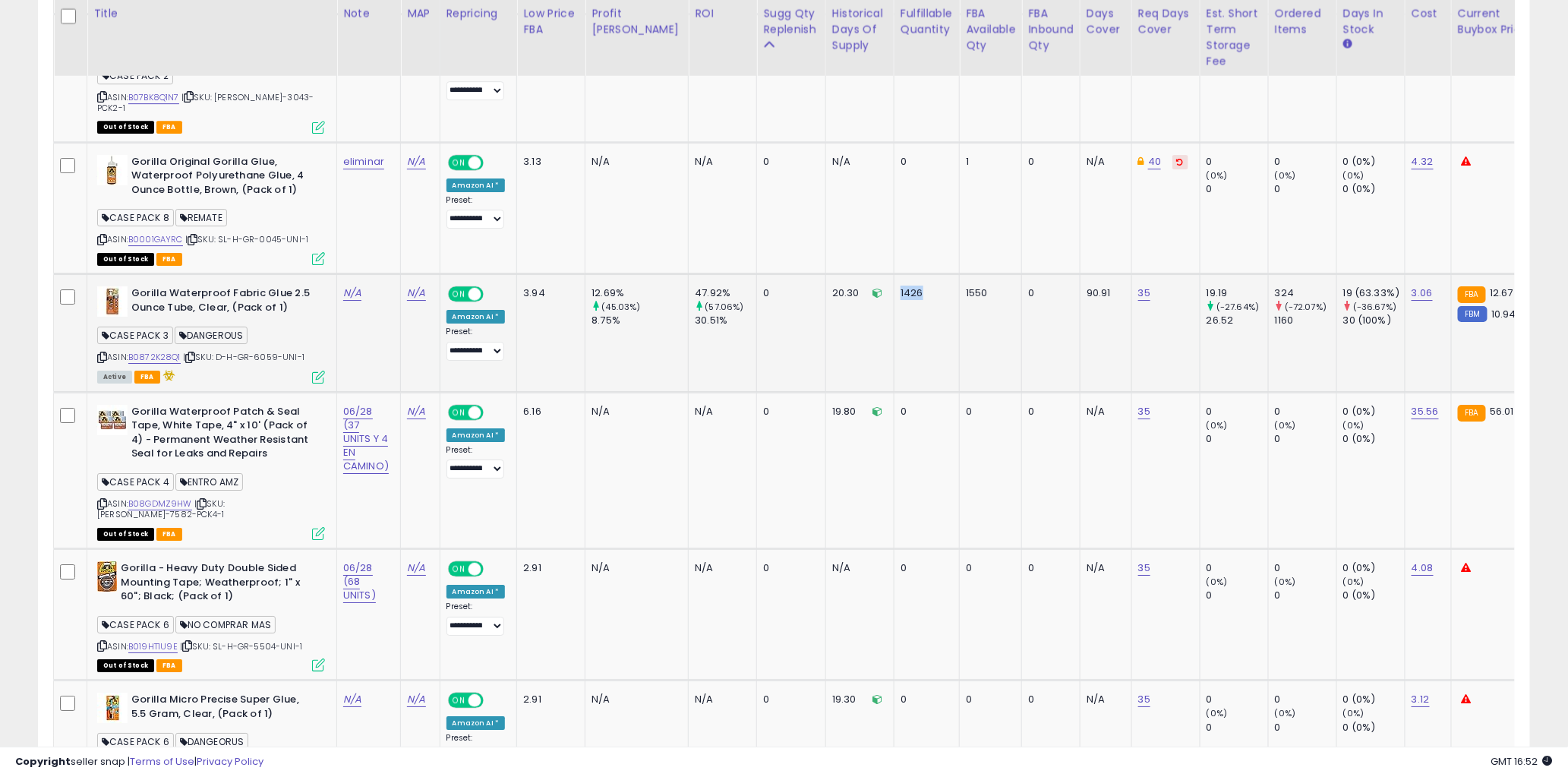
drag, startPoint x: 896, startPoint y: 243, endPoint x: 859, endPoint y: 243, distance: 37.0
click at [894, 273] on td "1426" at bounding box center [927, 332] width 65 height 119
drag, startPoint x: 944, startPoint y: 241, endPoint x: 854, endPoint y: 251, distance: 90.6
drag, startPoint x: 750, startPoint y: 245, endPoint x: 720, endPoint y: 247, distance: 30.1
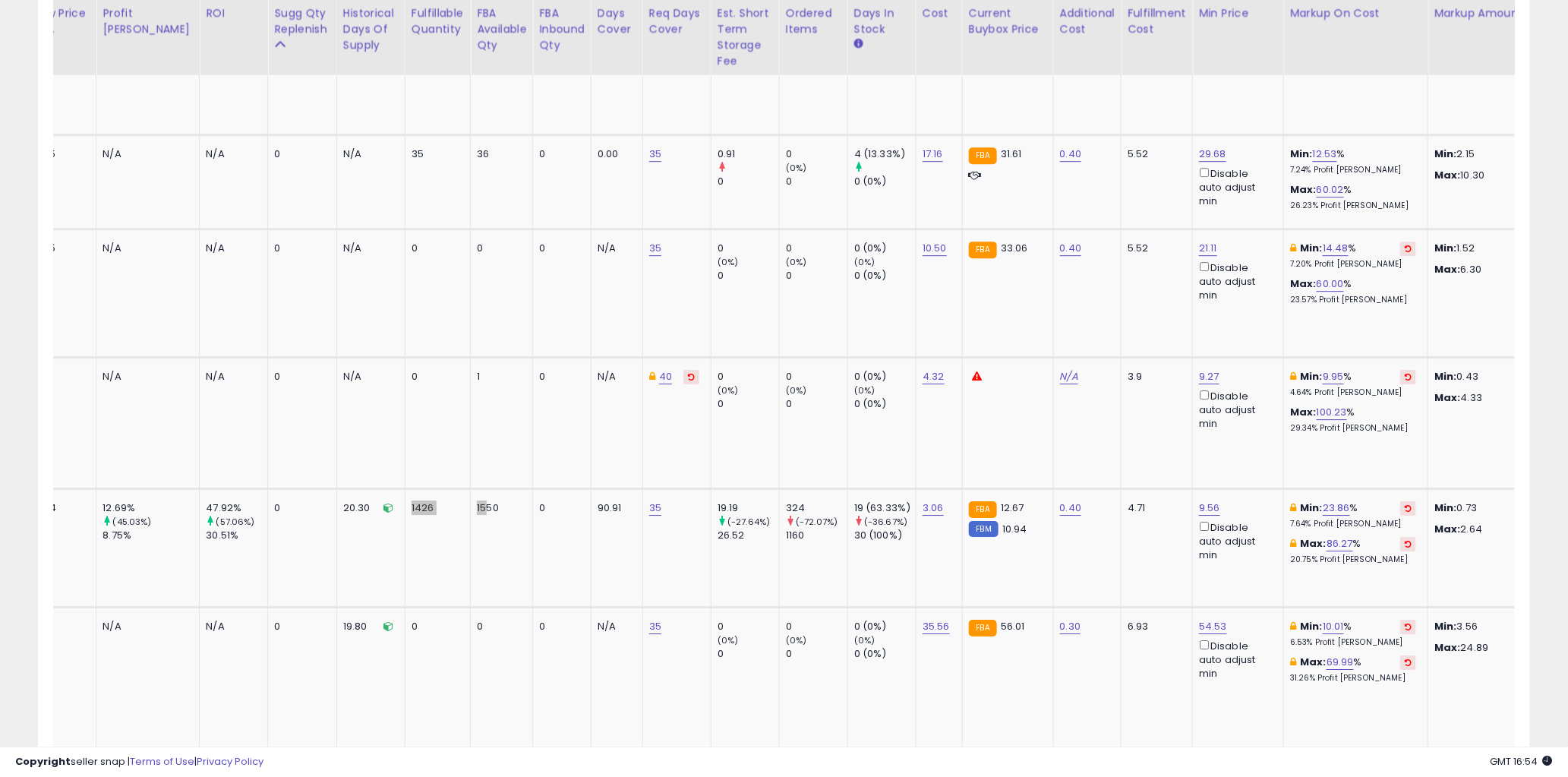
scroll to position [0, 498]
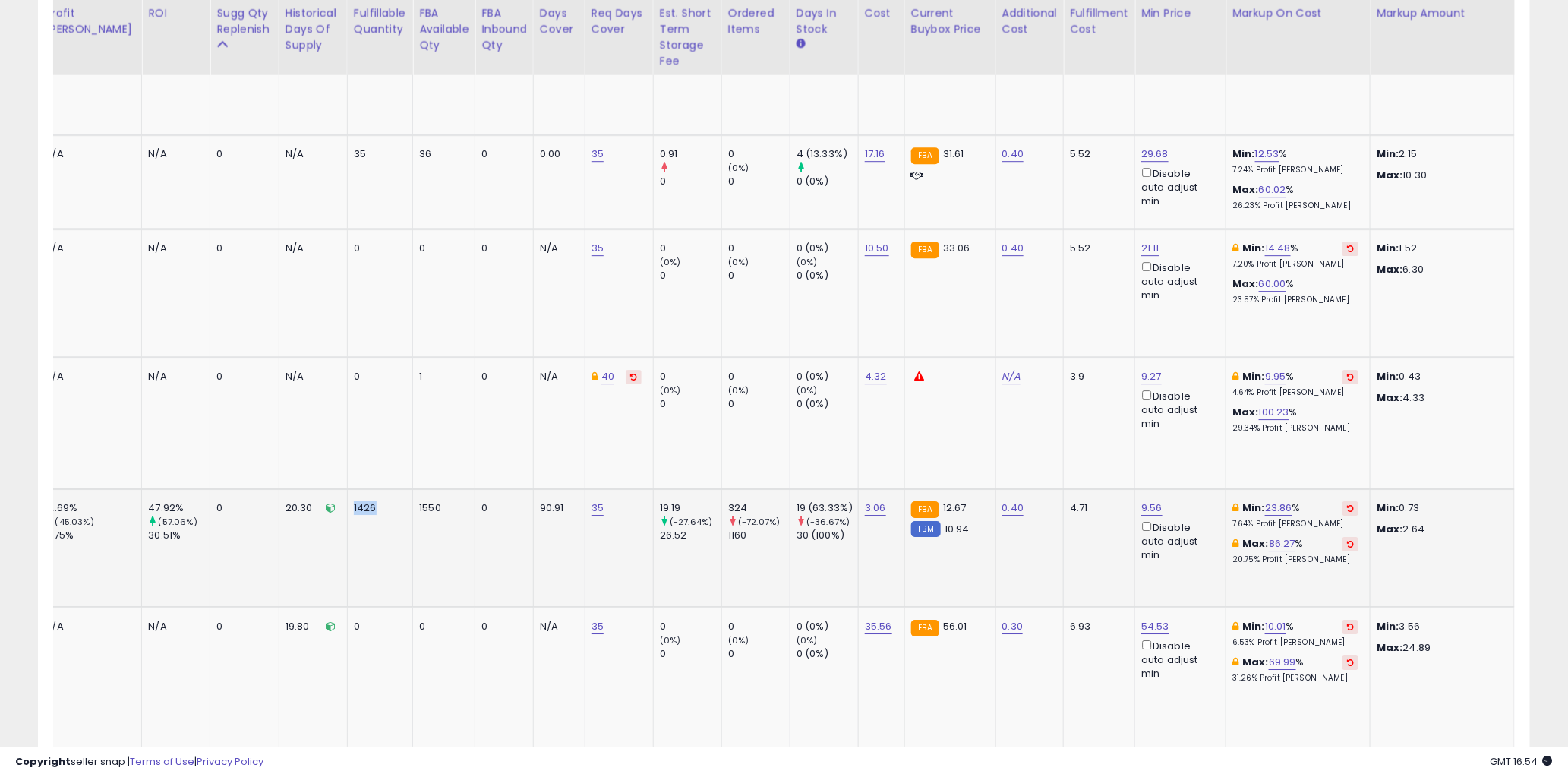
drag, startPoint x: 350, startPoint y: 460, endPoint x: 313, endPoint y: 460, distance: 37.0
click at [347, 489] on td "1426" at bounding box center [380, 548] width 65 height 119
click at [423, 489] on td "1550" at bounding box center [443, 548] width 62 height 119
drag, startPoint x: 417, startPoint y: 459, endPoint x: 374, endPoint y: 462, distance: 43.1
click at [375, 489] on tr "Gorilla Waterproof Fabric Glue 2.5 Ounce Tube, Clear, (Pack of 1) CASE PACK 3 D…" at bounding box center [1576, 548] width 4138 height 119
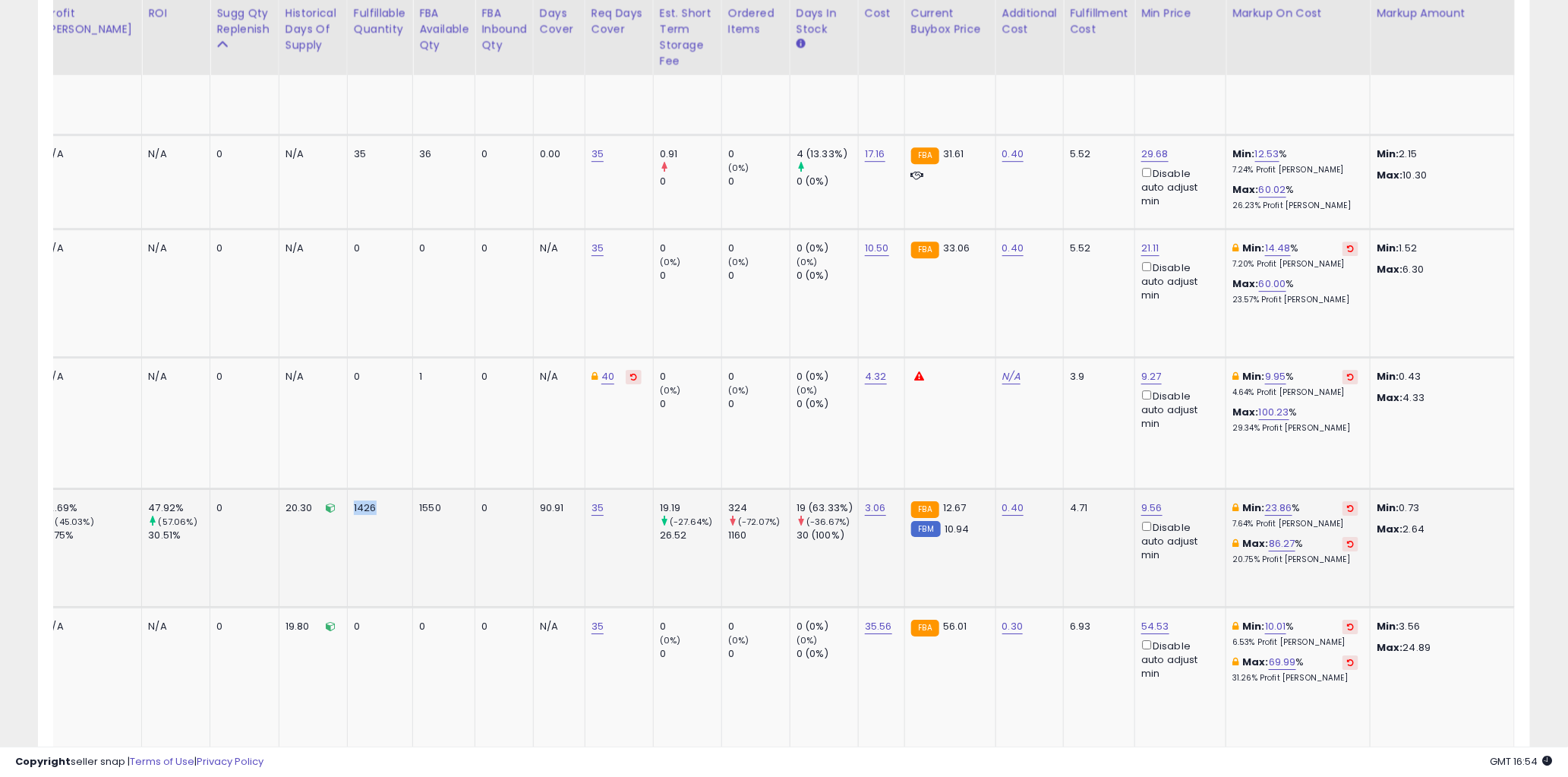
drag, startPoint x: 338, startPoint y: 458, endPoint x: 321, endPoint y: 459, distance: 17.0
click at [347, 489] on td "1426" at bounding box center [380, 548] width 65 height 119
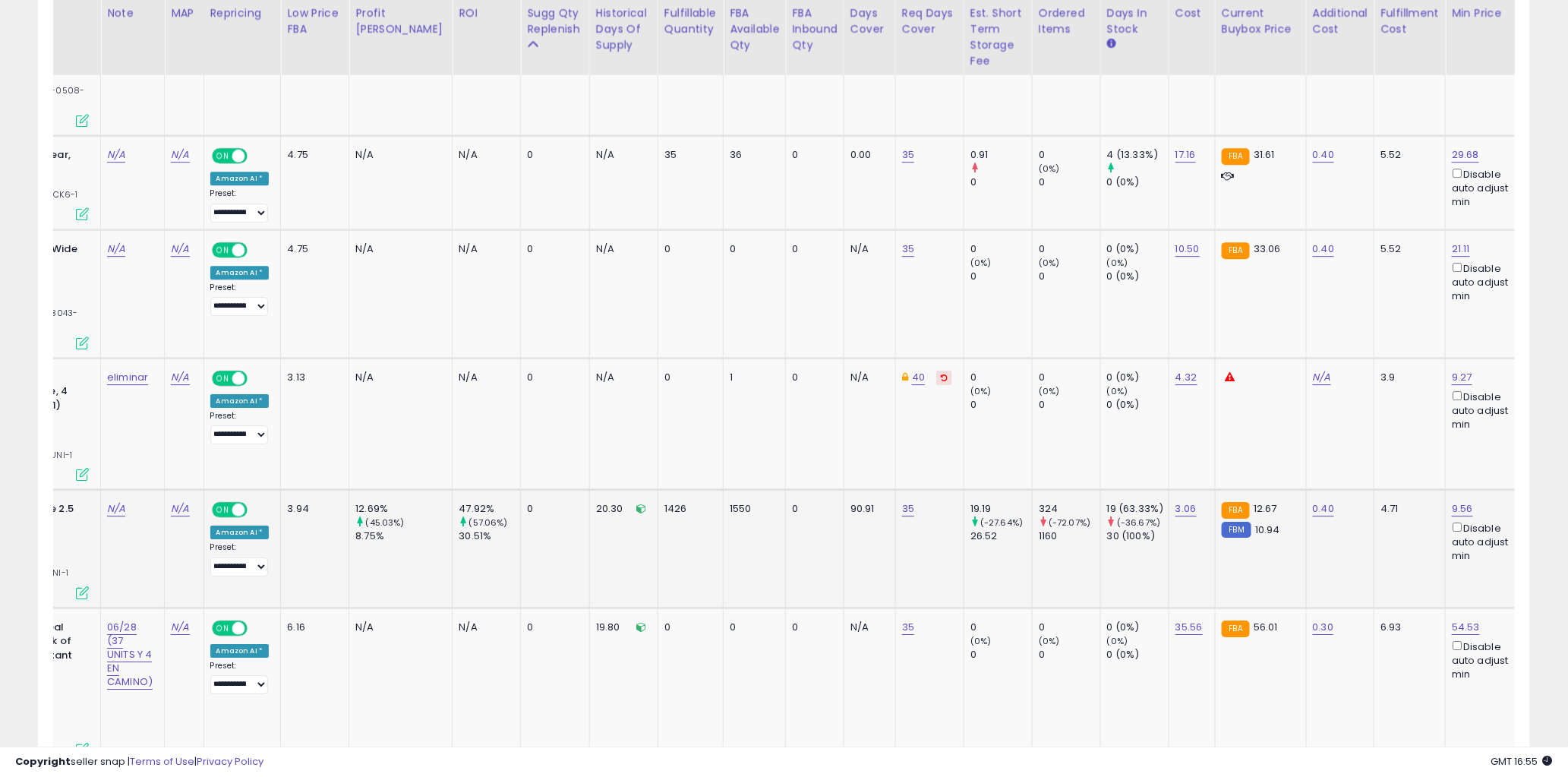
drag, startPoint x: 668, startPoint y: 477, endPoint x: 676, endPoint y: 476, distance: 8.1
click at [670, 489] on td "1426" at bounding box center [690, 548] width 65 height 119
drag, startPoint x: 733, startPoint y: 457, endPoint x: 690, endPoint y: 460, distance: 43.1
click at [730, 502] on div "1550" at bounding box center [752, 508] width 44 height 14
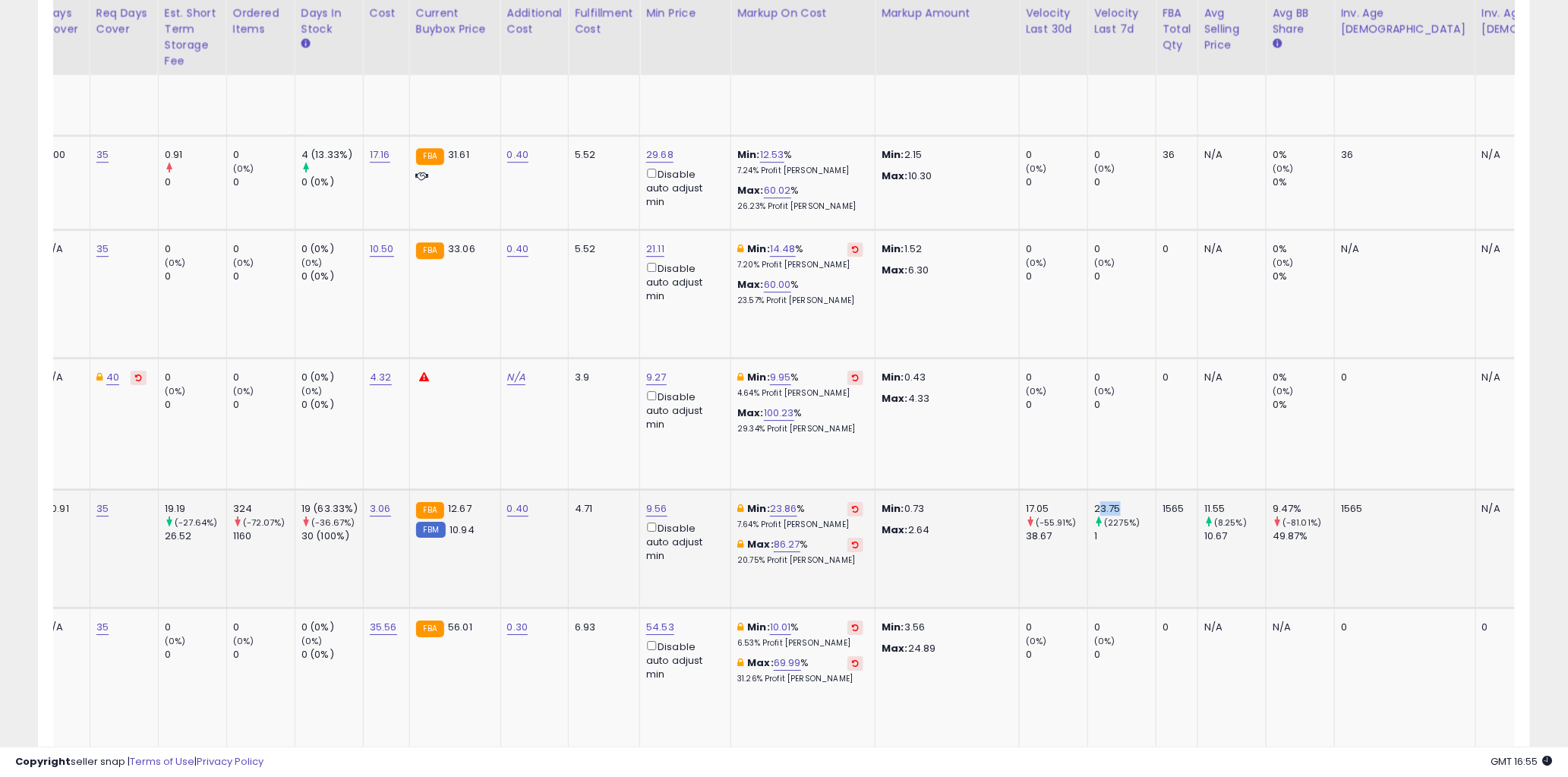
drag, startPoint x: 1103, startPoint y: 460, endPoint x: 993, endPoint y: 503, distance: 118.1
click at [1095, 502] on div "23.75" at bounding box center [1125, 508] width 61 height 14
drag, startPoint x: 1082, startPoint y: 486, endPoint x: 1051, endPoint y: 487, distance: 31.0
click at [1053, 489] on tr "Gorilla Waterproof Fabric Glue 2.5 Ounce Tube, Clear, (Pack of 1) CASE PACK 3 D…" at bounding box center [1081, 548] width 4138 height 119
